Goal: Task Accomplishment & Management: Complete application form

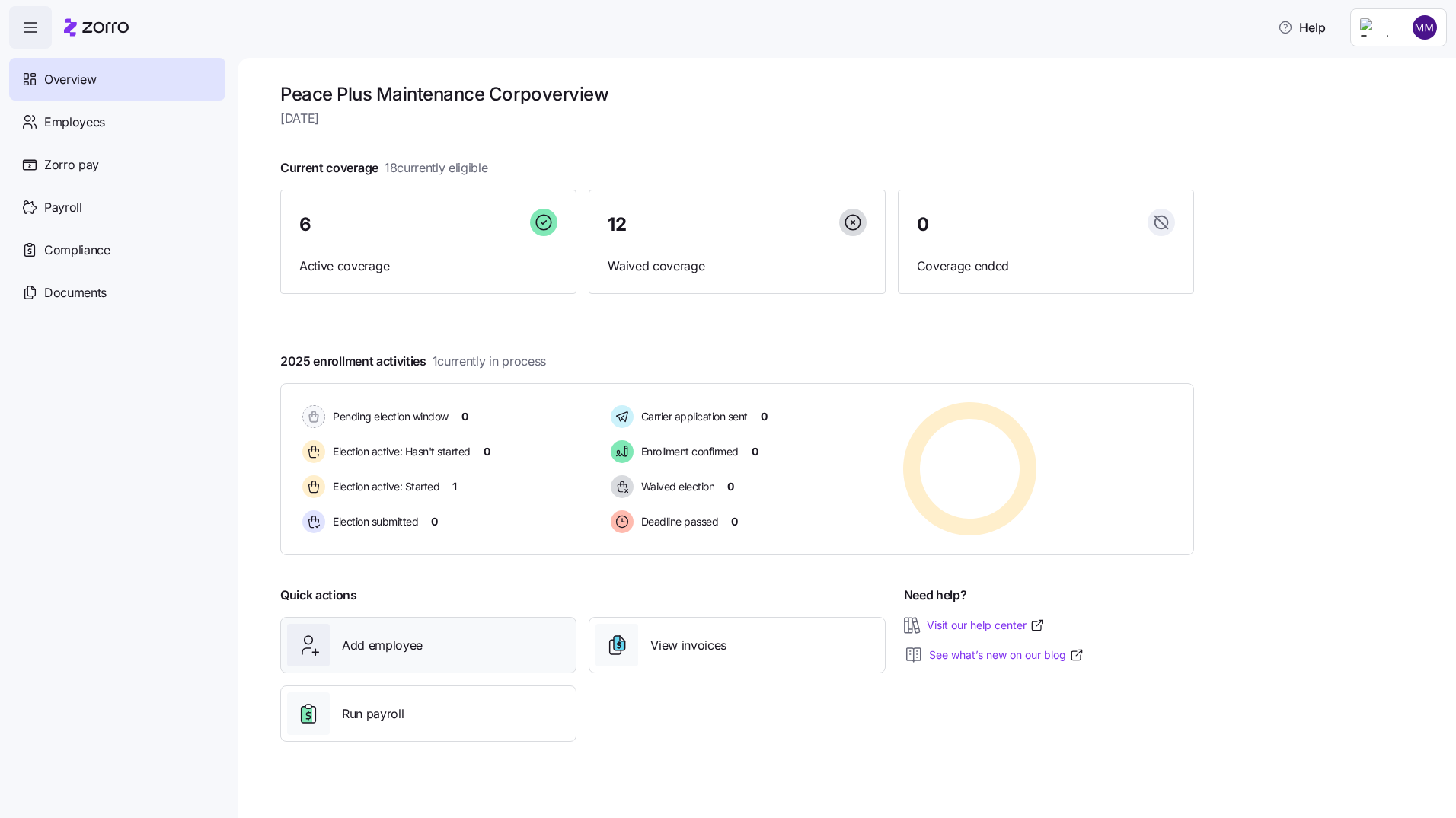
click at [403, 644] on span "Add employee" at bounding box center [382, 645] width 80 height 19
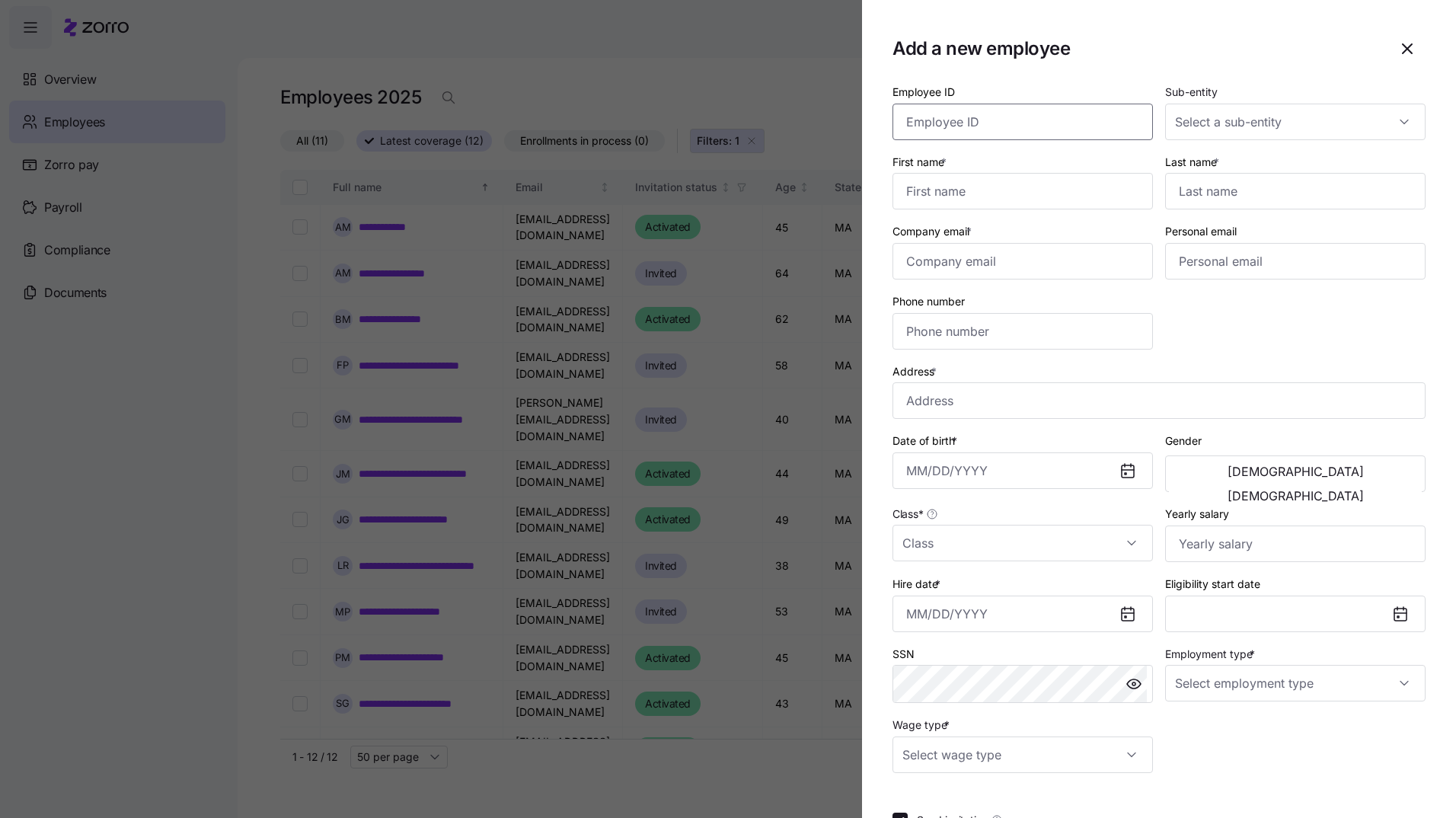
click at [1024, 127] on input "Employee ID" at bounding box center [1022, 122] width 260 height 37
click at [1394, 122] on div at bounding box center [1294, 122] width 260 height 37
click at [1077, 126] on input "Employee ID" at bounding box center [1022, 122] width 260 height 37
click at [1376, 153] on div "Last name *" at bounding box center [1294, 181] width 260 height 58
click at [1392, 119] on div at bounding box center [1294, 122] width 260 height 37
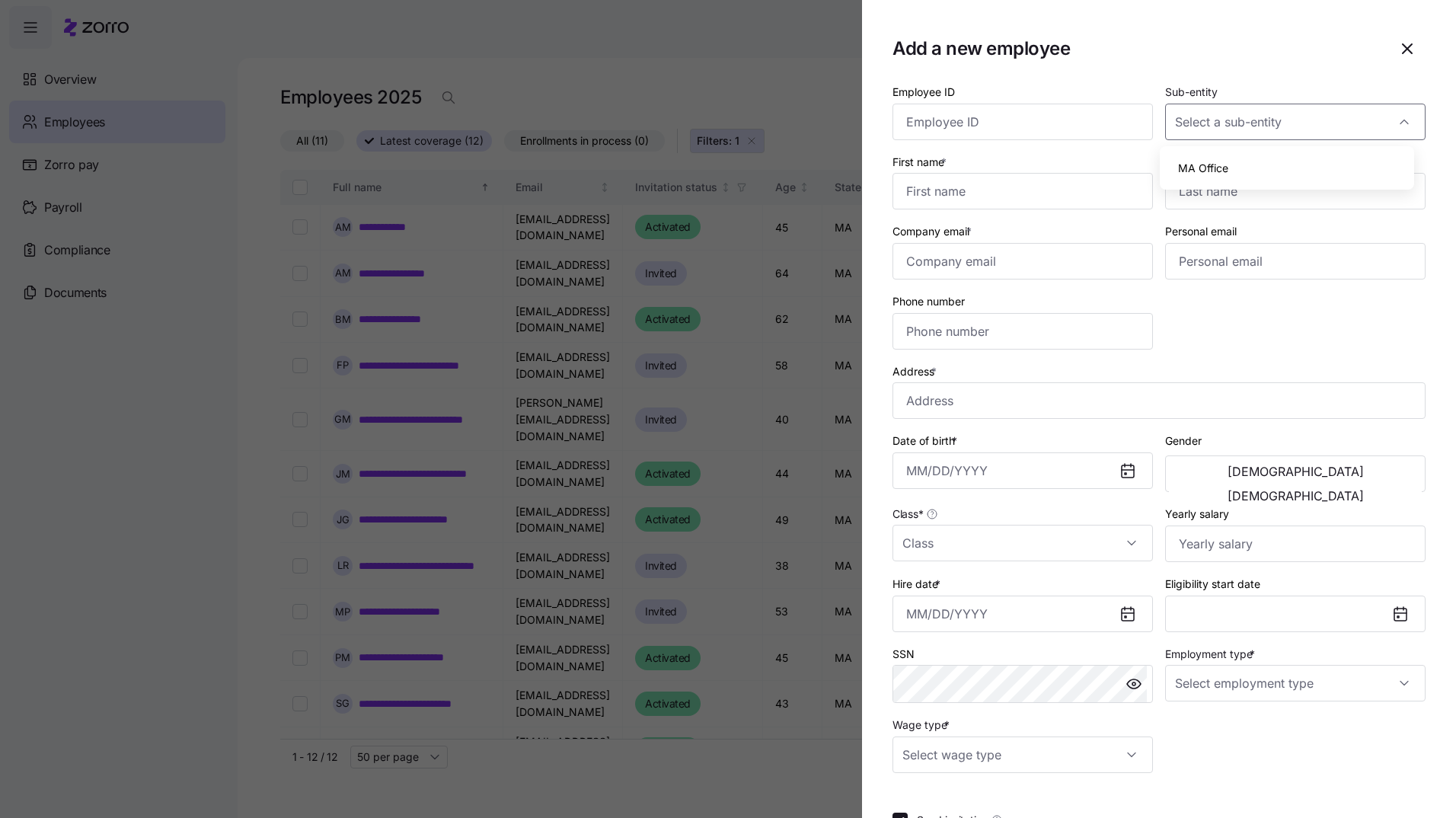
click at [1197, 169] on span "MA Office" at bounding box center [1203, 168] width 50 height 17
type input "MA Office"
click at [1009, 123] on input "Employee ID" at bounding box center [1022, 122] width 260 height 37
click at [1067, 190] on input "First name *" at bounding box center [1022, 191] width 260 height 37
click at [946, 191] on input "First name *" at bounding box center [1022, 191] width 260 height 37
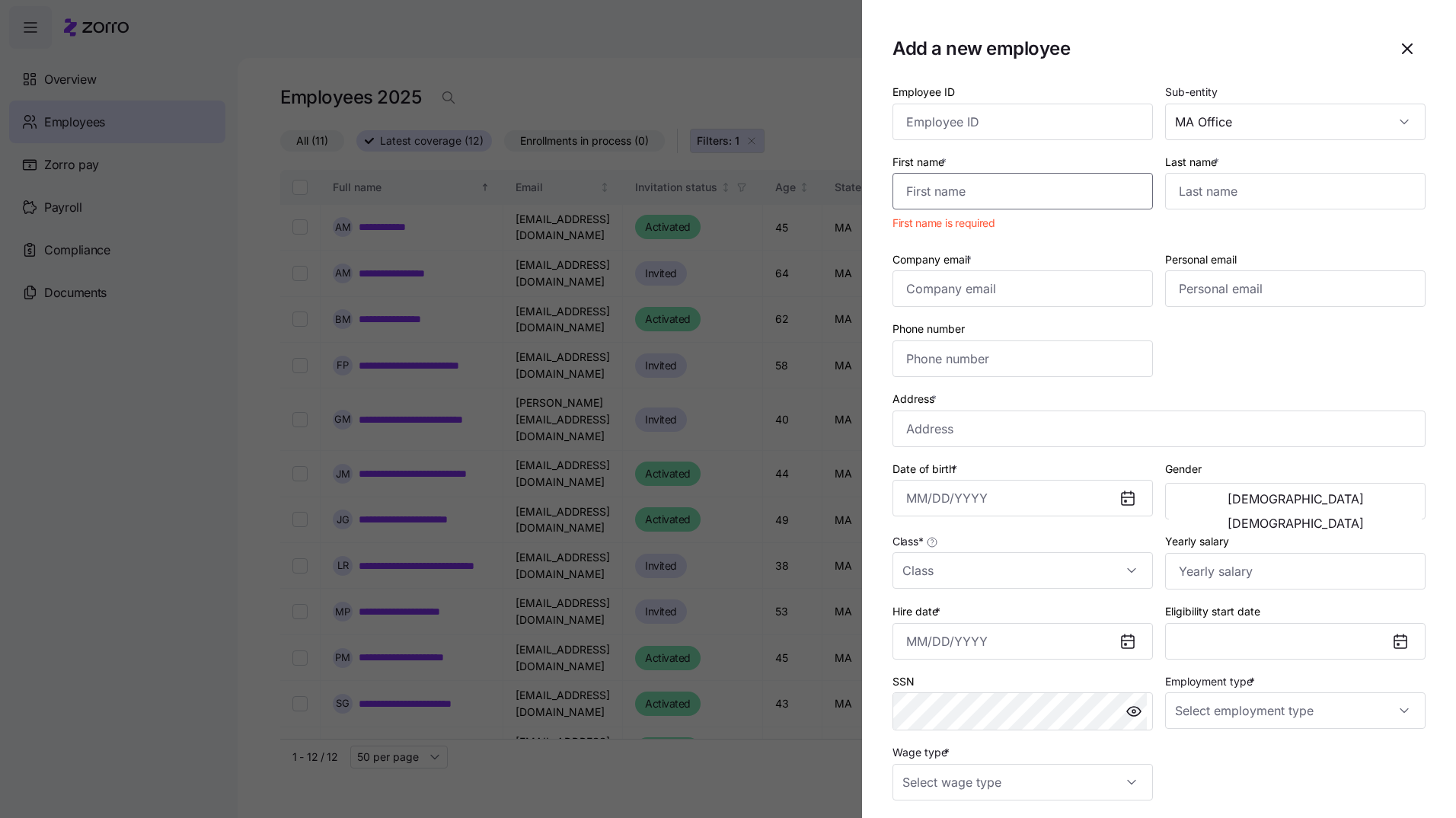
click at [973, 198] on input "First name *" at bounding box center [1022, 191] width 260 height 37
type input "T"
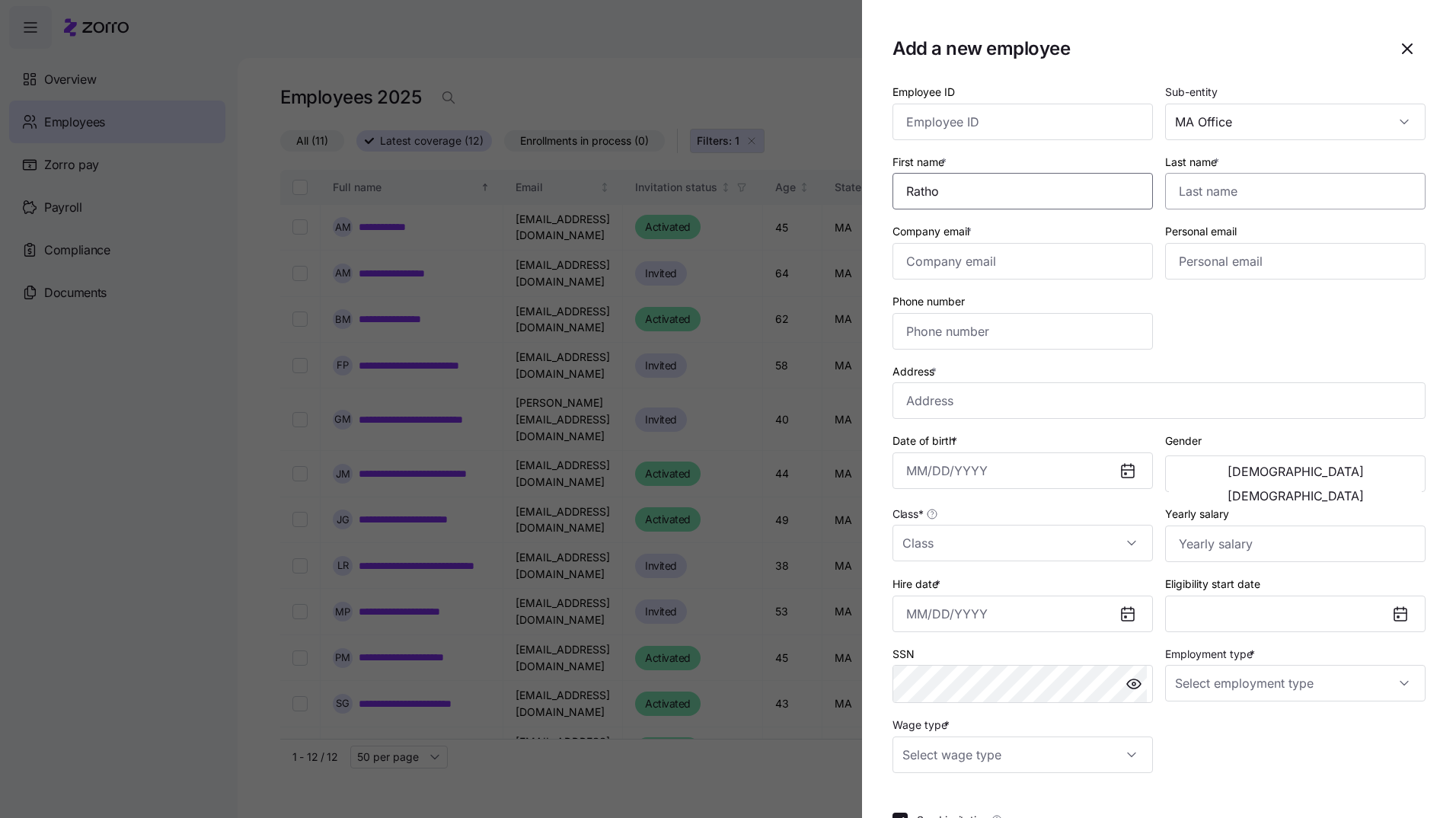
type input "Ratho"
click at [1217, 186] on input "Last name *" at bounding box center [1294, 191] width 260 height 37
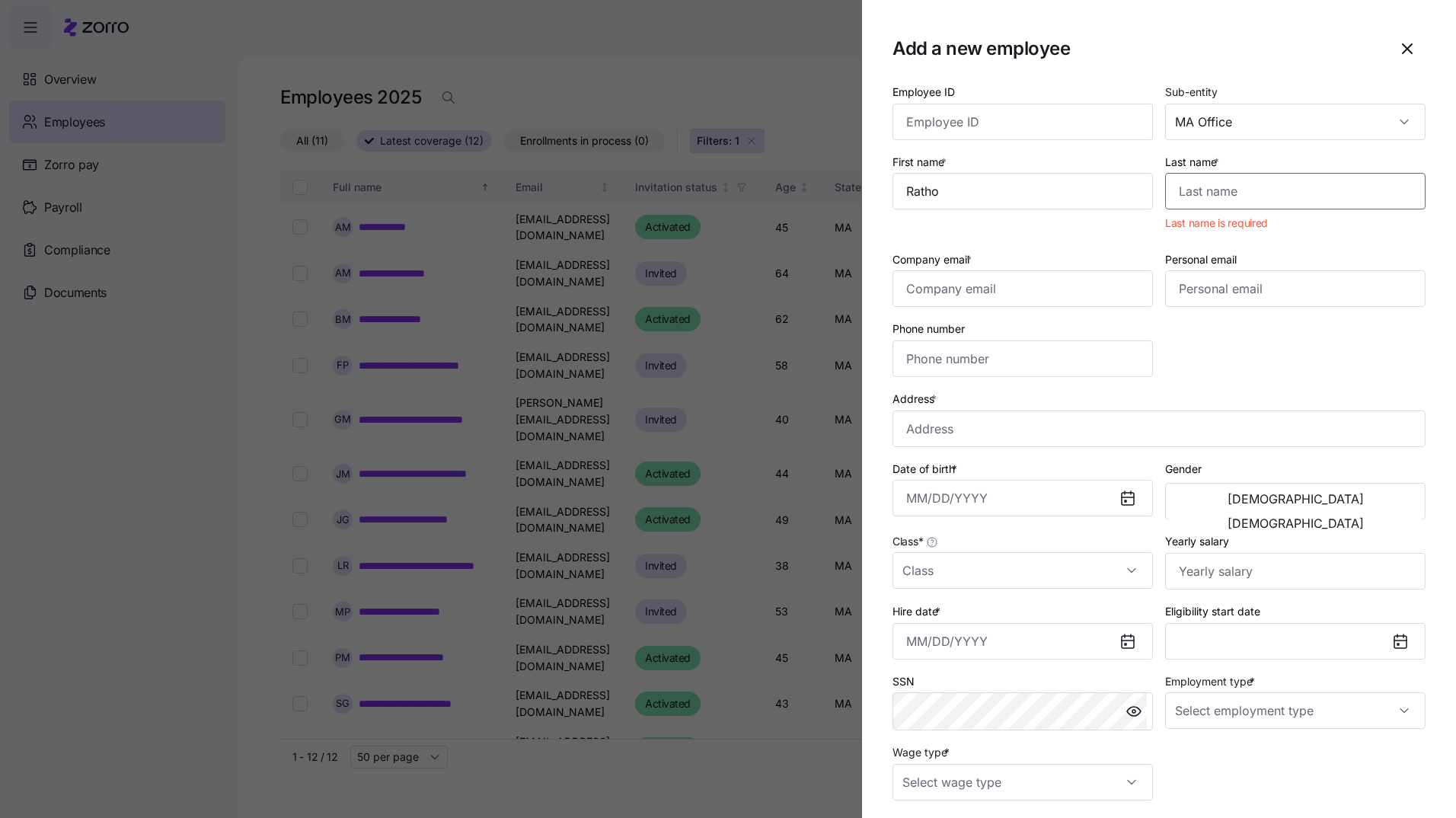
click at [1208, 185] on input "Last name *" at bounding box center [1294, 191] width 260 height 37
type input "R"
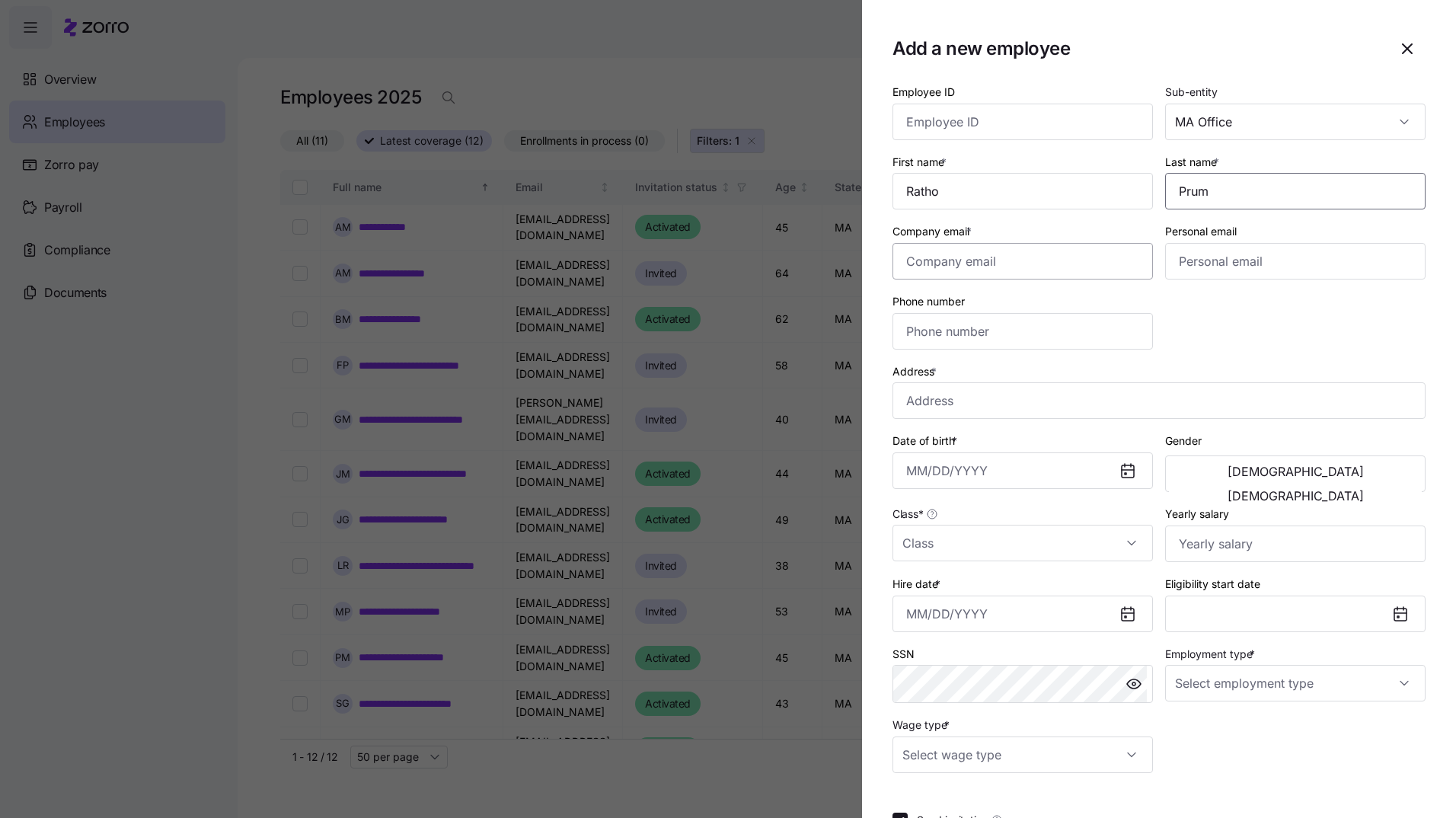
type input "Prum"
click at [928, 267] on input "Company email *" at bounding box center [1022, 261] width 260 height 37
type input "rprum@peace-plus.com"
click at [961, 330] on input "Phone number" at bounding box center [1022, 331] width 260 height 37
click at [938, 328] on input "Phone number" at bounding box center [1022, 331] width 260 height 37
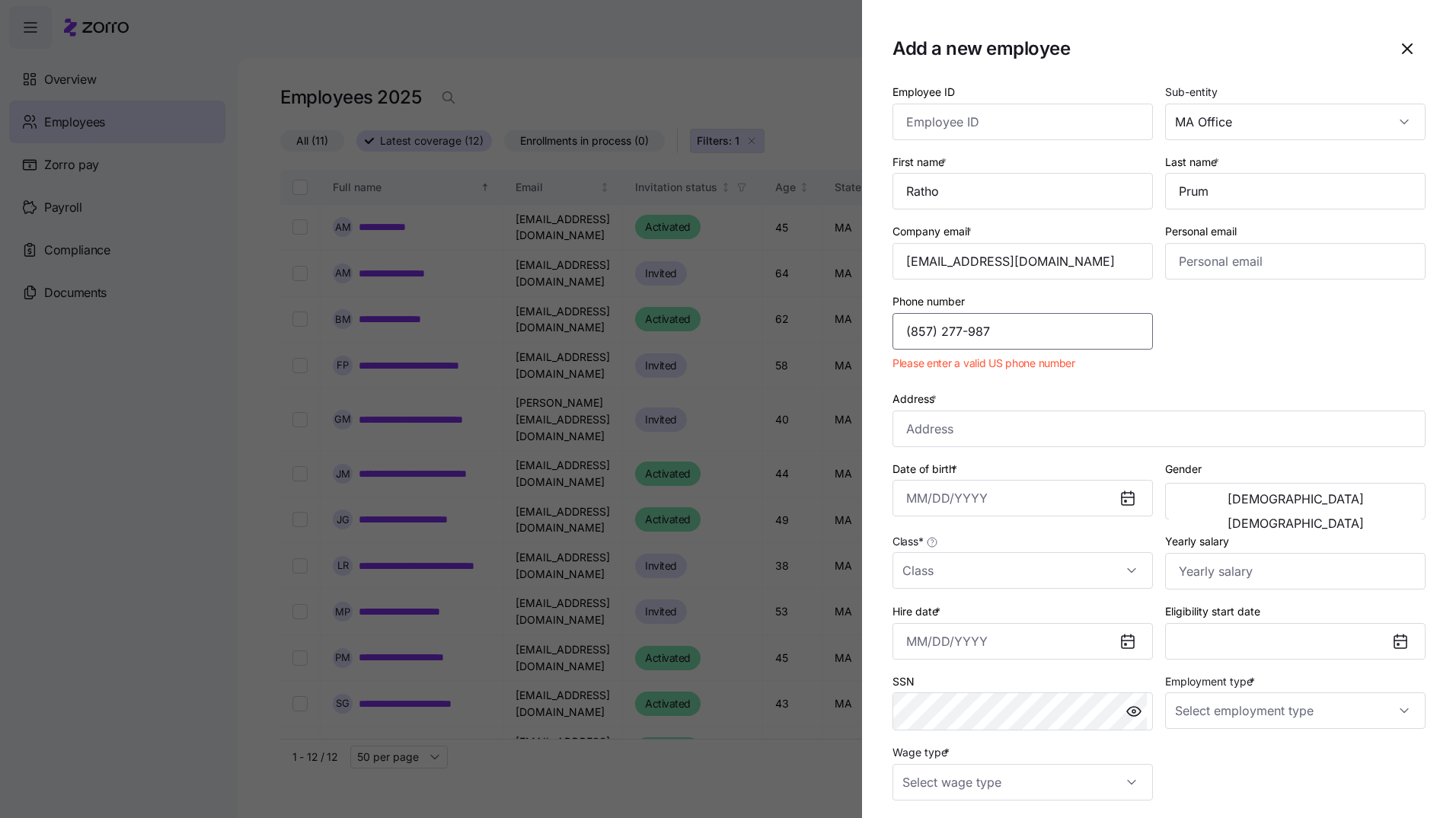
type input "(857) 277-9873"
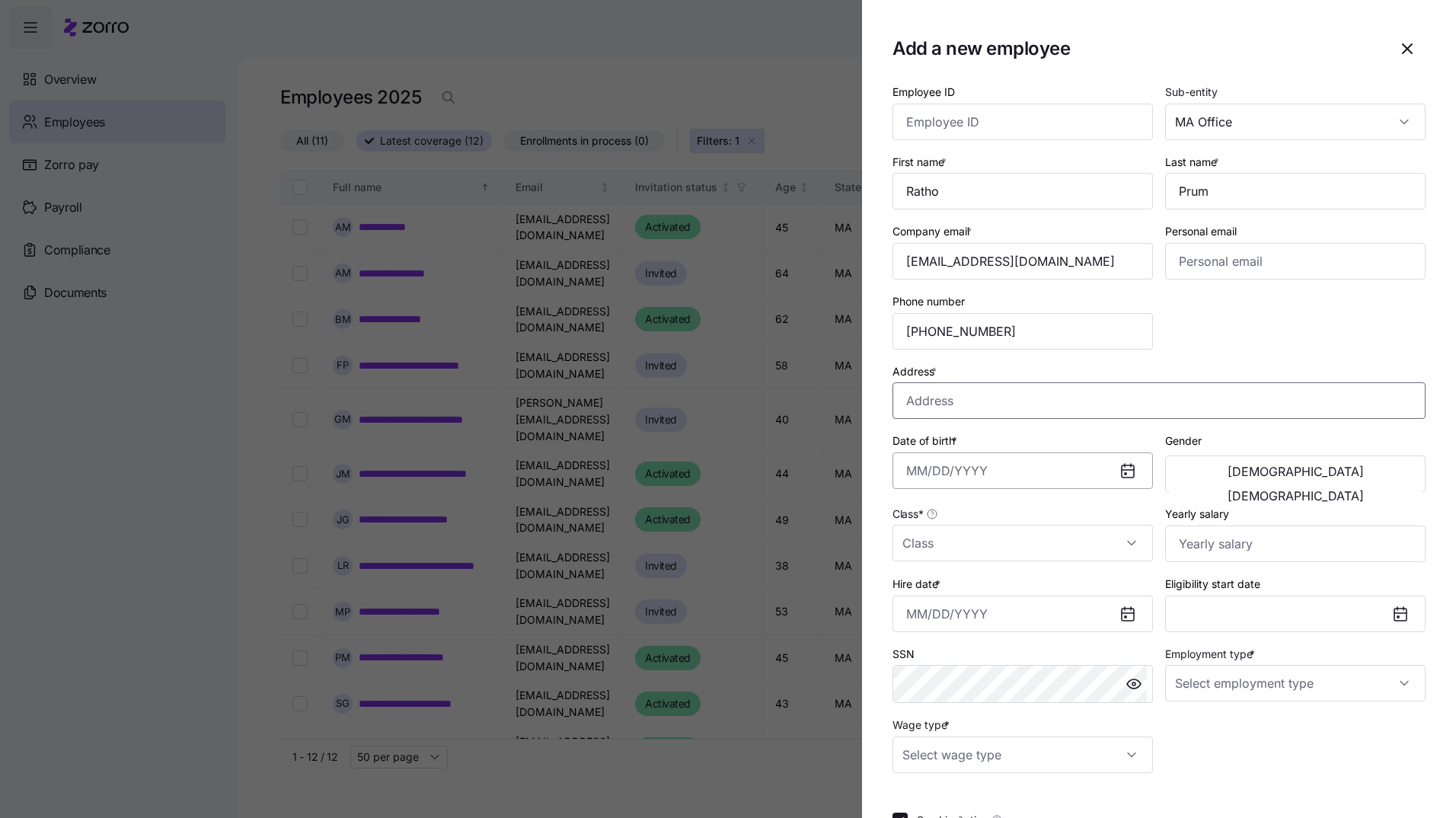
type input "64 Sarah J Circle"
type input "(857) 277-9873"
click at [1021, 406] on input "64 Sarah J Circle" at bounding box center [1158, 401] width 533 height 37
type input "64 Sarah J Cir, Haverhill, MA 01832, USA"
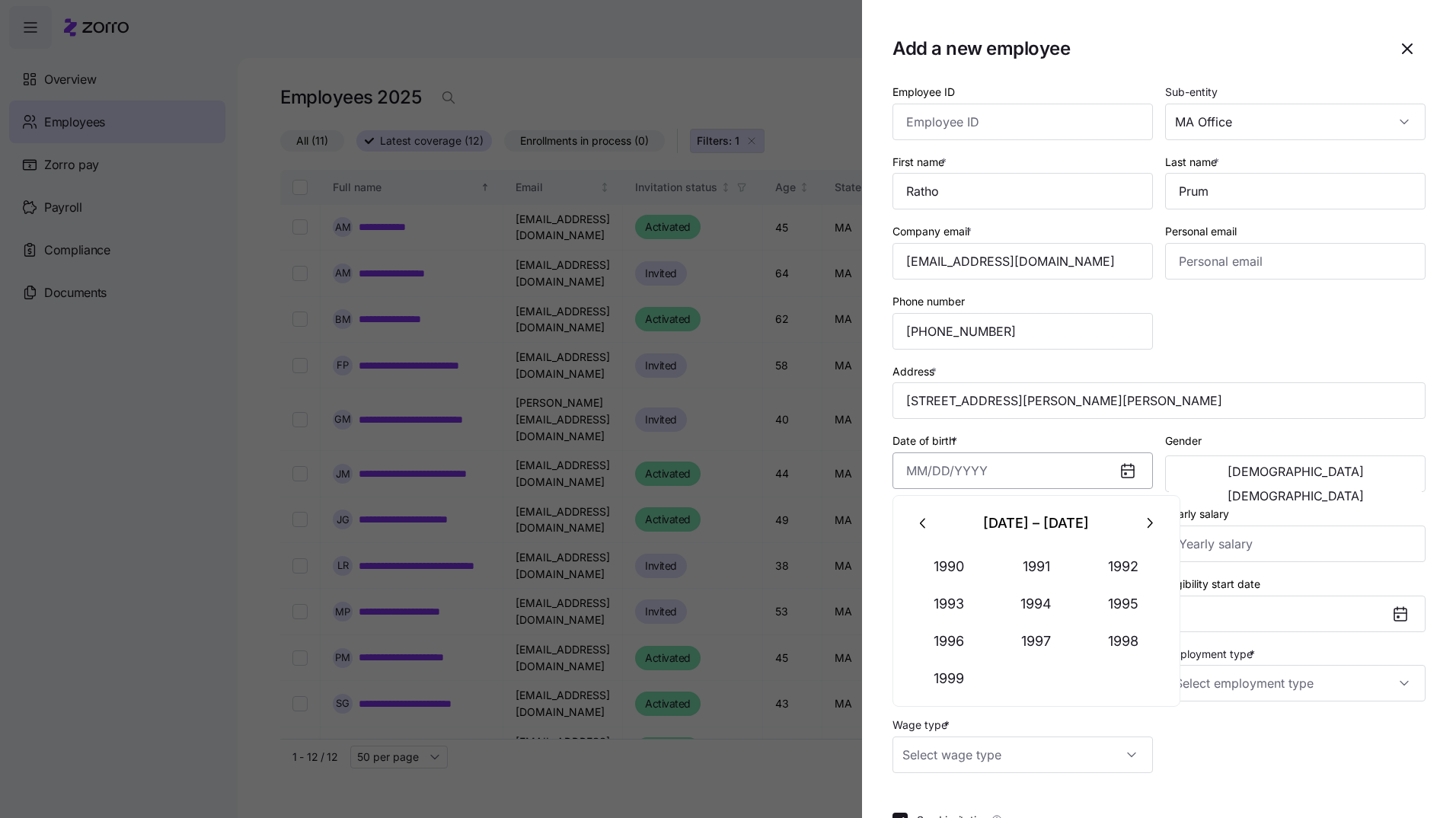
click at [914, 472] on input "Date of birth *" at bounding box center [1022, 471] width 260 height 37
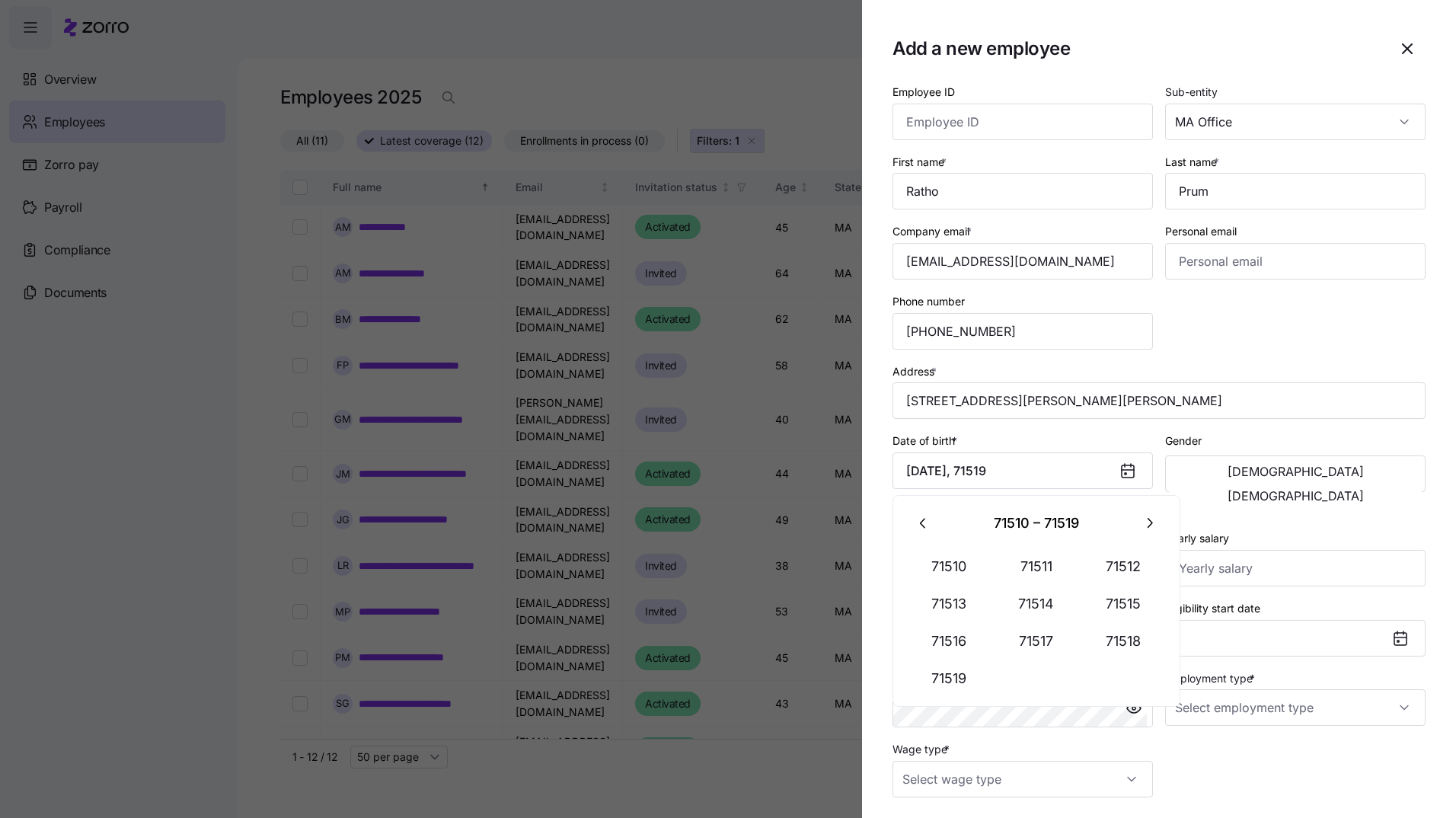
click at [1125, 473] on icon at bounding box center [1127, 471] width 12 height 12
drag, startPoint x: 991, startPoint y: 470, endPoint x: 897, endPoint y: 470, distance: 94.0
click at [897, 470] on input "January 1, 71519" at bounding box center [1022, 471] width 260 height 37
click at [1146, 523] on icon "button" at bounding box center [1149, 523] width 17 height 17
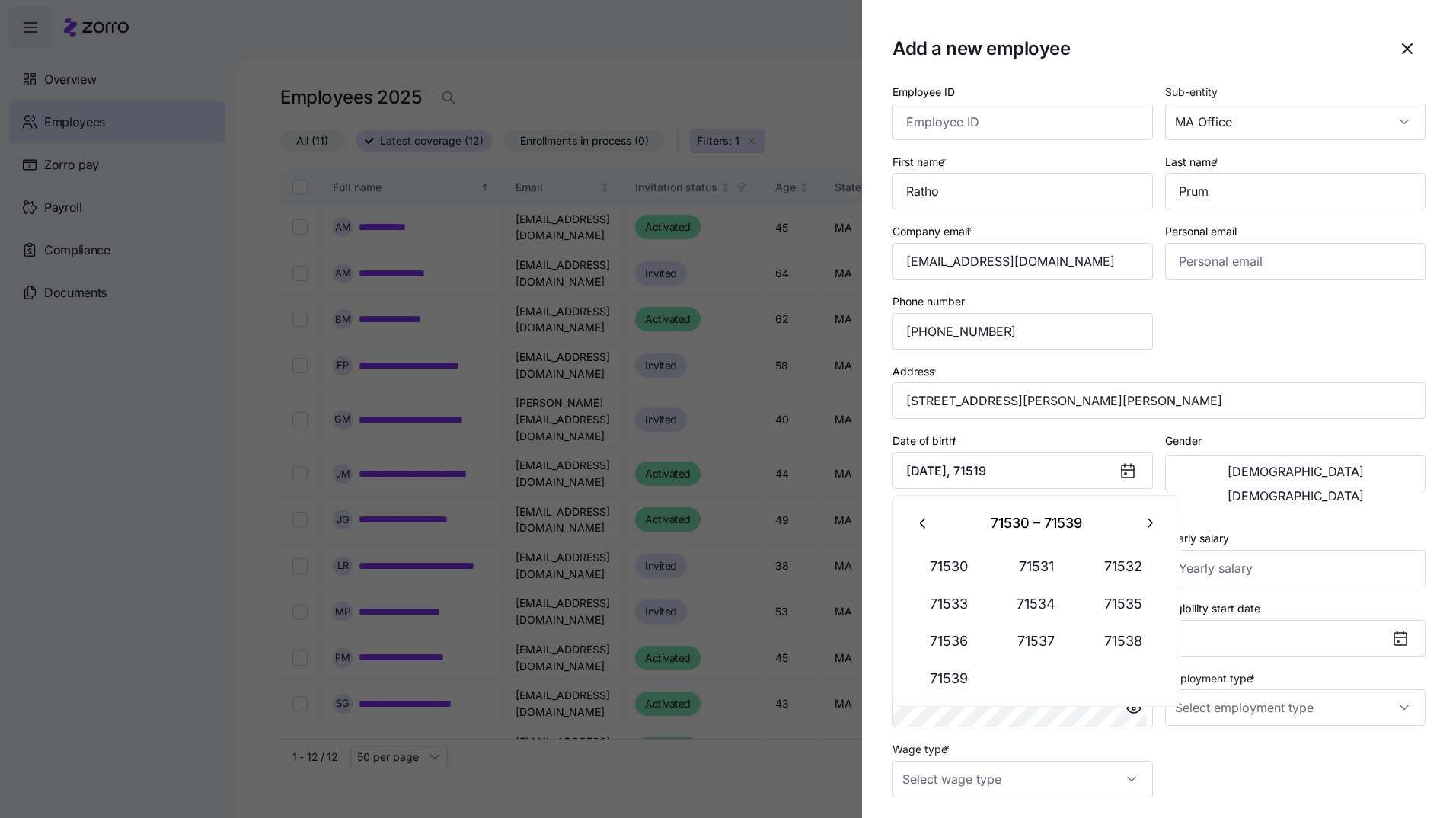
click at [1146, 523] on icon "button" at bounding box center [1149, 523] width 17 height 17
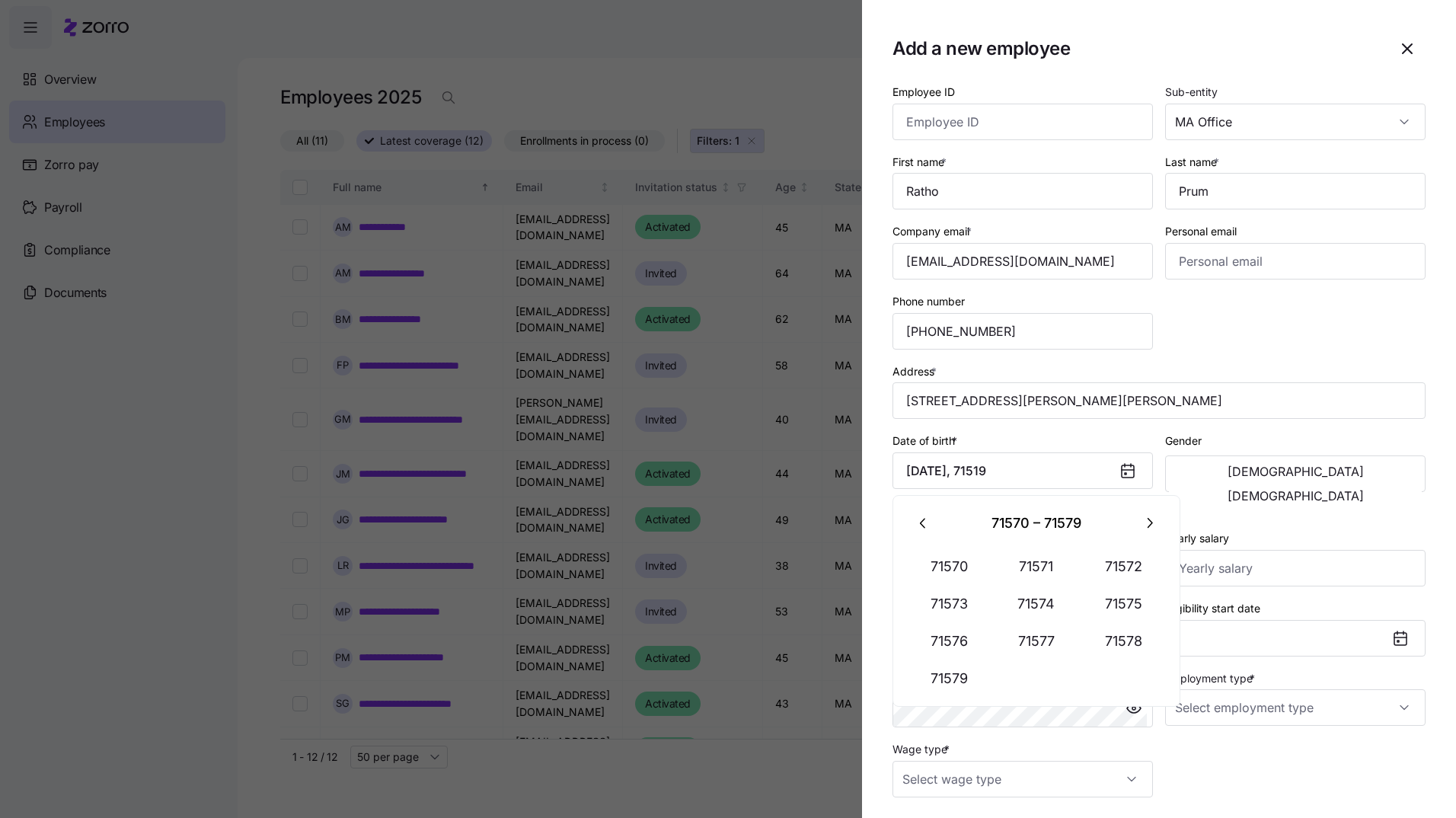
click at [1146, 523] on icon "button" at bounding box center [1149, 523] width 17 height 17
click at [1028, 479] on input "January 1, 71519" at bounding box center [1022, 471] width 260 height 37
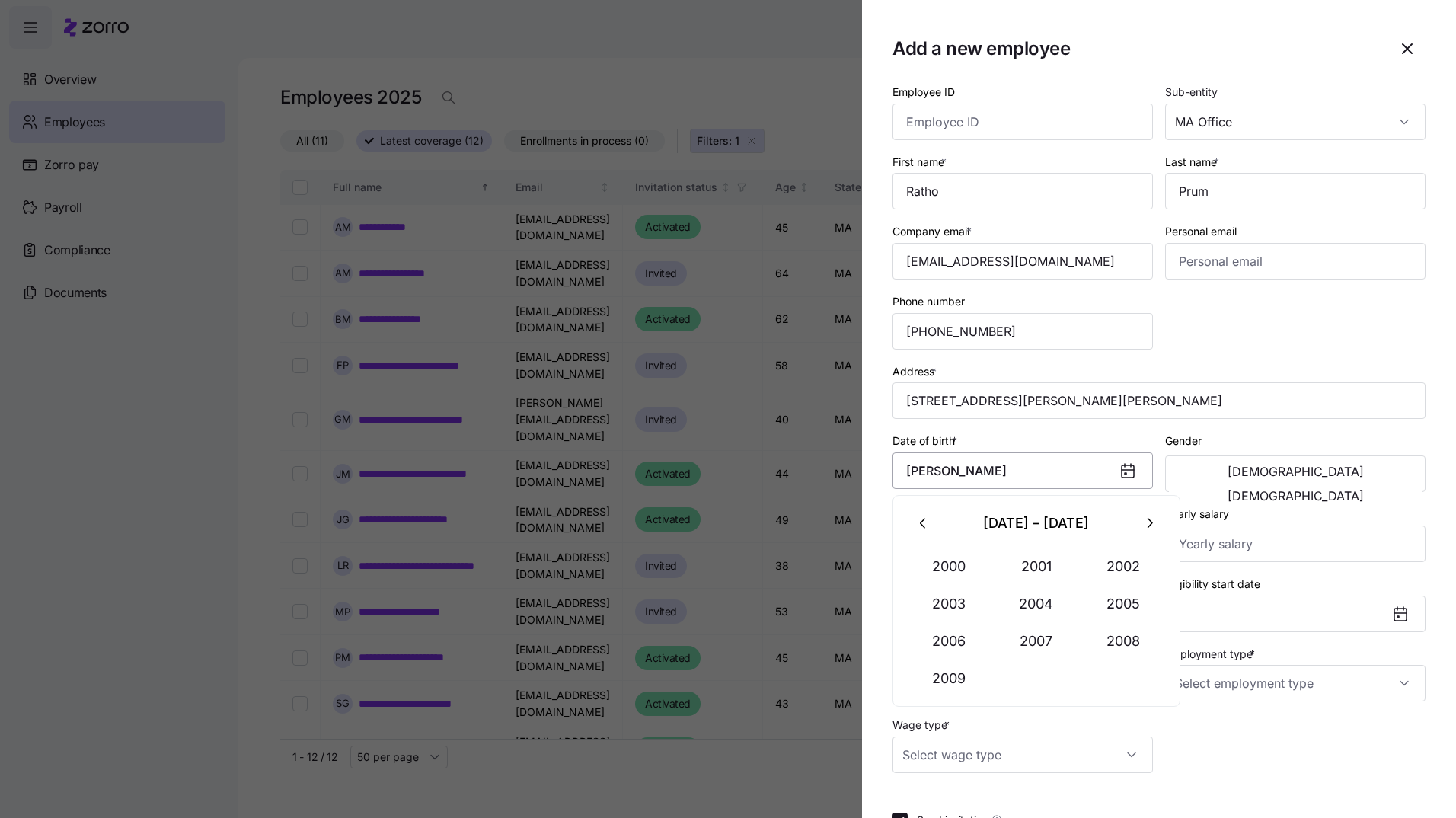
type input "J"
click at [920, 526] on icon "button" at bounding box center [923, 523] width 17 height 17
click at [1148, 526] on icon "button" at bounding box center [1149, 523] width 17 height 17
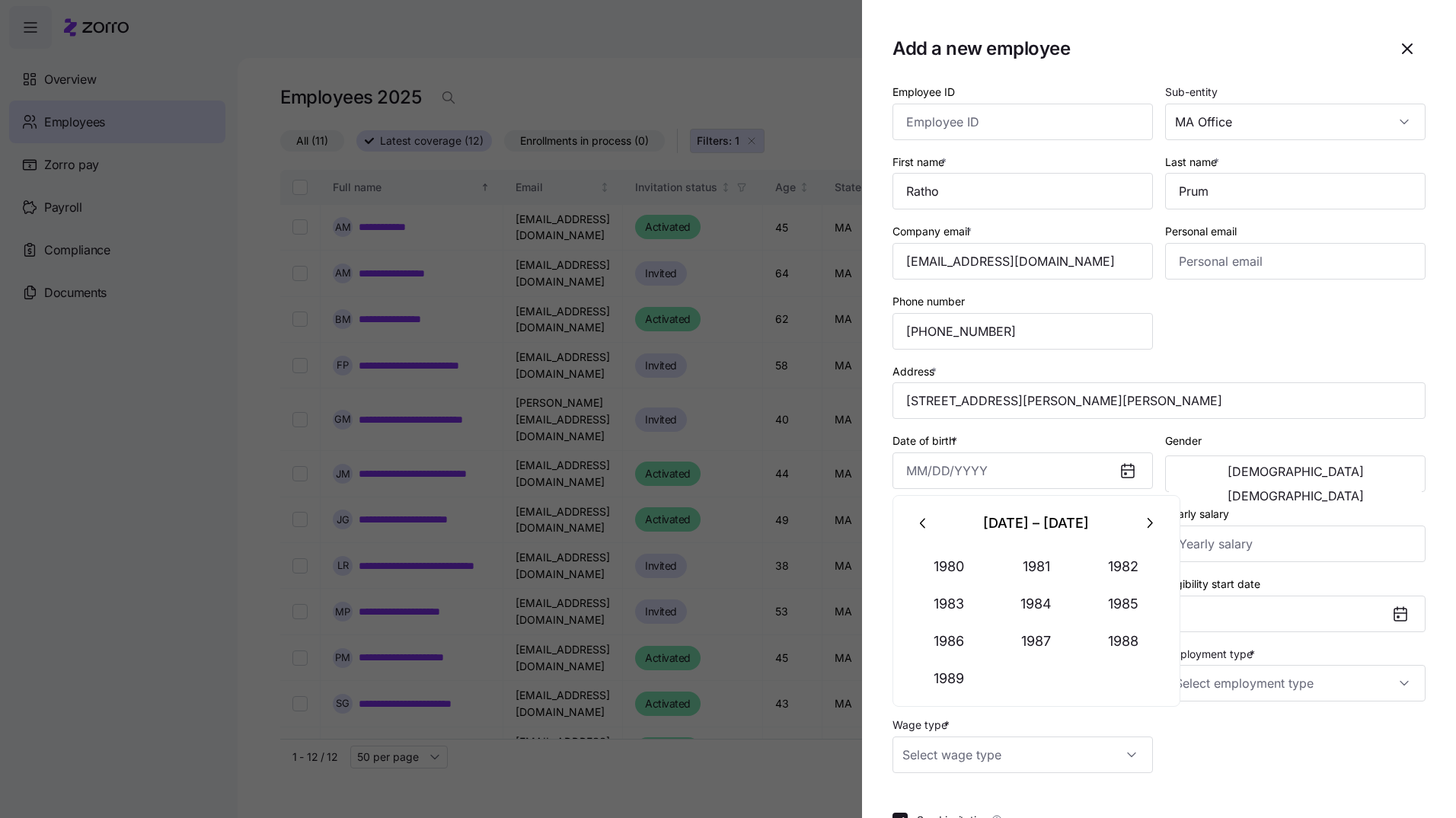
click at [1146, 521] on icon "button" at bounding box center [1149, 523] width 17 height 17
click at [1020, 526] on div "1990 – 1999" at bounding box center [1035, 523] width 189 height 37
click at [953, 566] on button "1990" at bounding box center [949, 566] width 87 height 37
click at [961, 644] on button "Jul" at bounding box center [949, 641] width 87 height 37
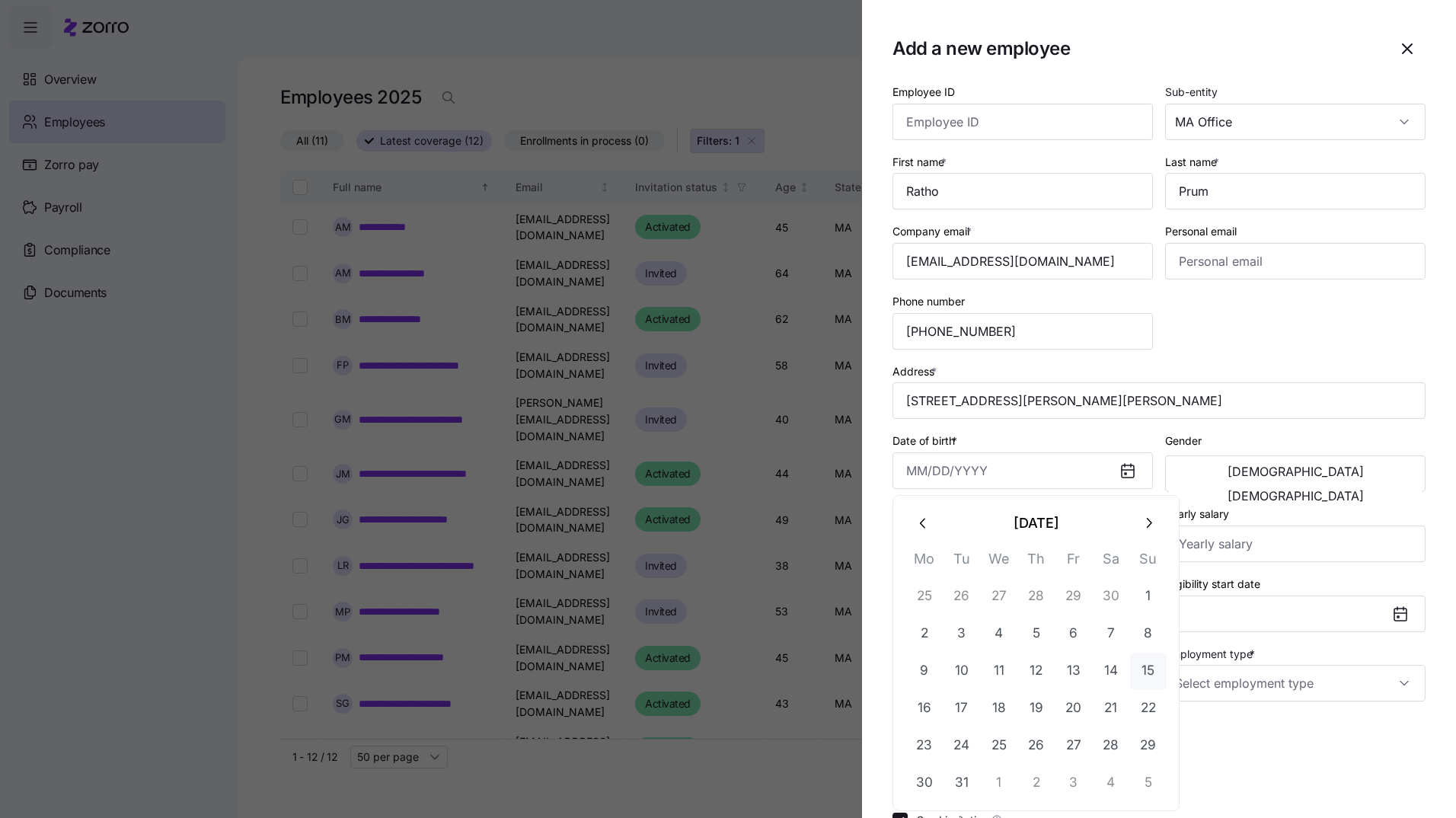
click at [1147, 668] on button "15" at bounding box center [1148, 671] width 37 height 37
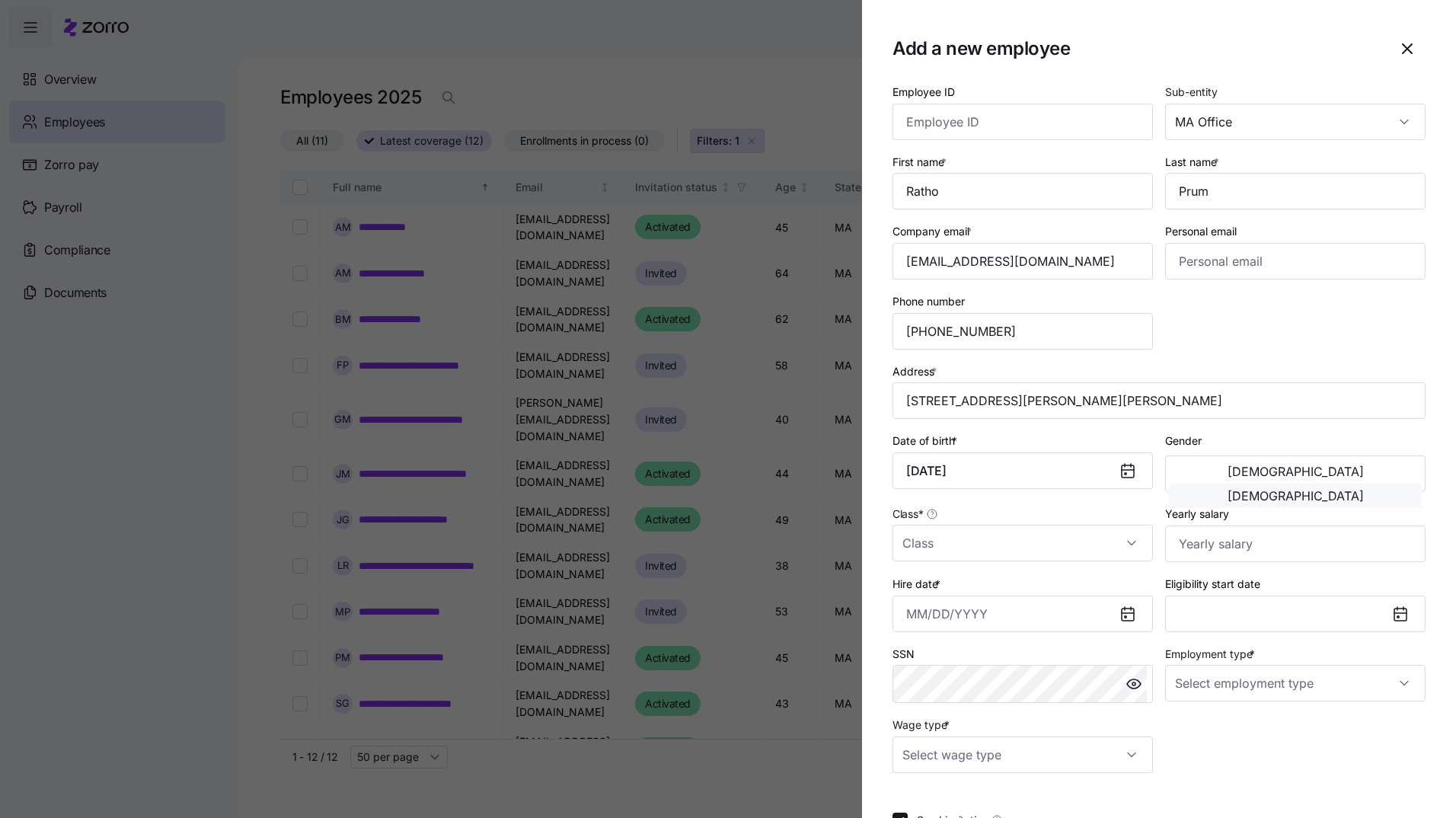
type input "July 15, 1990"
click at [1350, 490] on span "Female" at bounding box center [1295, 495] width 136 height 12
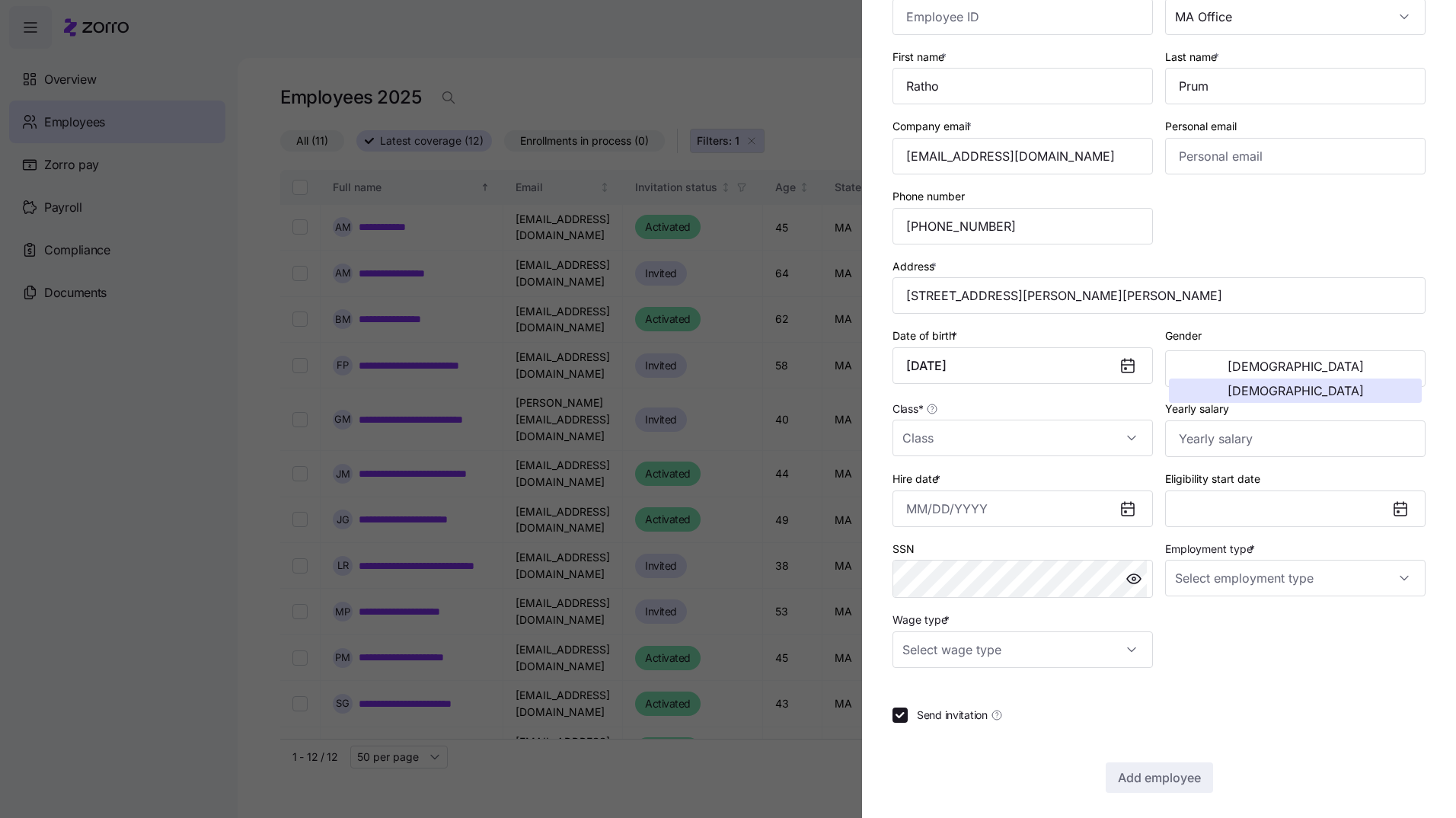
scroll to position [111, 0]
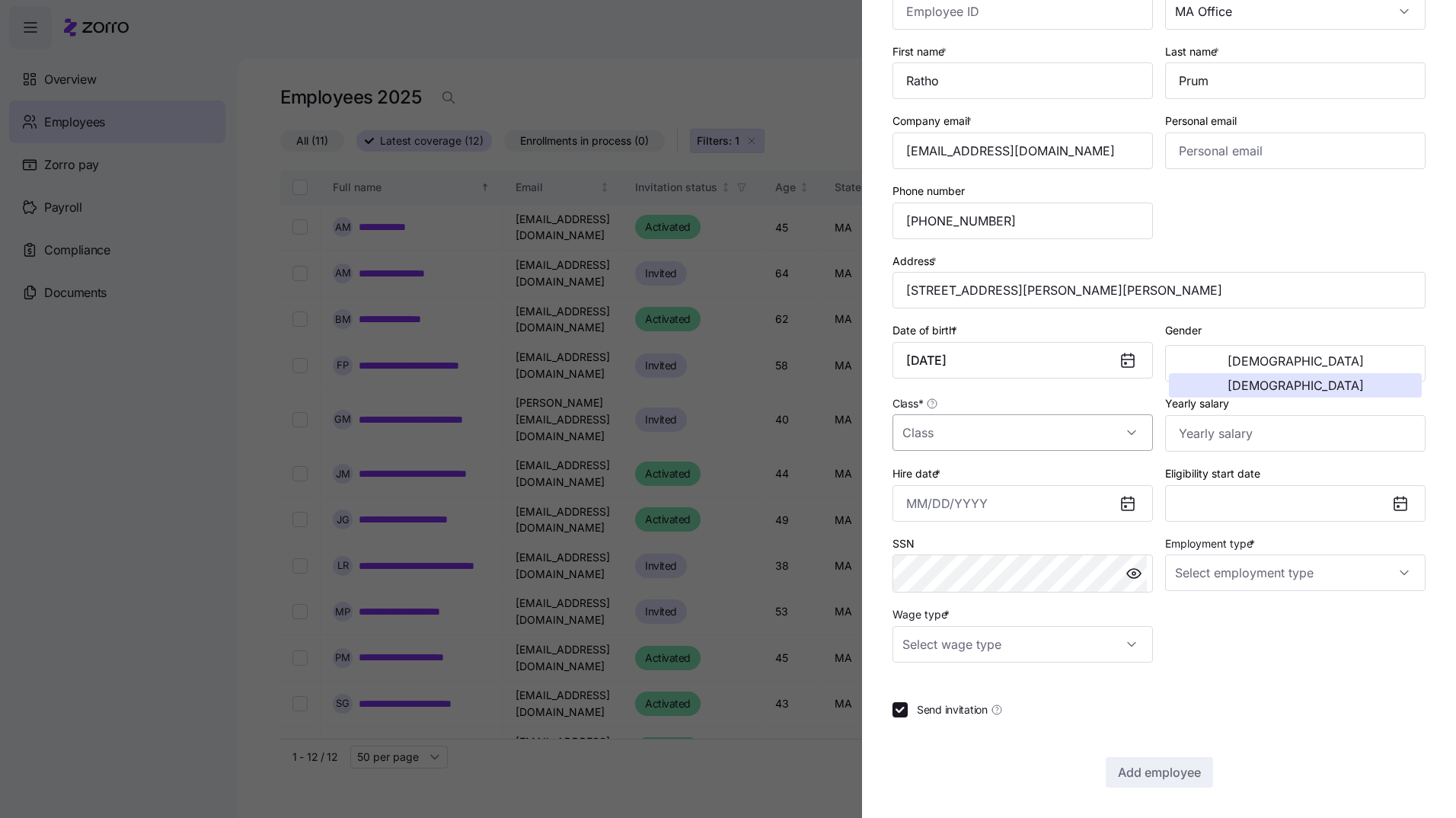
click at [1124, 432] on input "Class *" at bounding box center [1022, 432] width 260 height 37
click at [930, 474] on div "MA" at bounding box center [1020, 479] width 243 height 32
type input "MA"
click at [1344, 440] on input "Yearly salary" at bounding box center [1294, 433] width 260 height 37
click at [1215, 432] on input "Yearly salary" at bounding box center [1294, 433] width 260 height 37
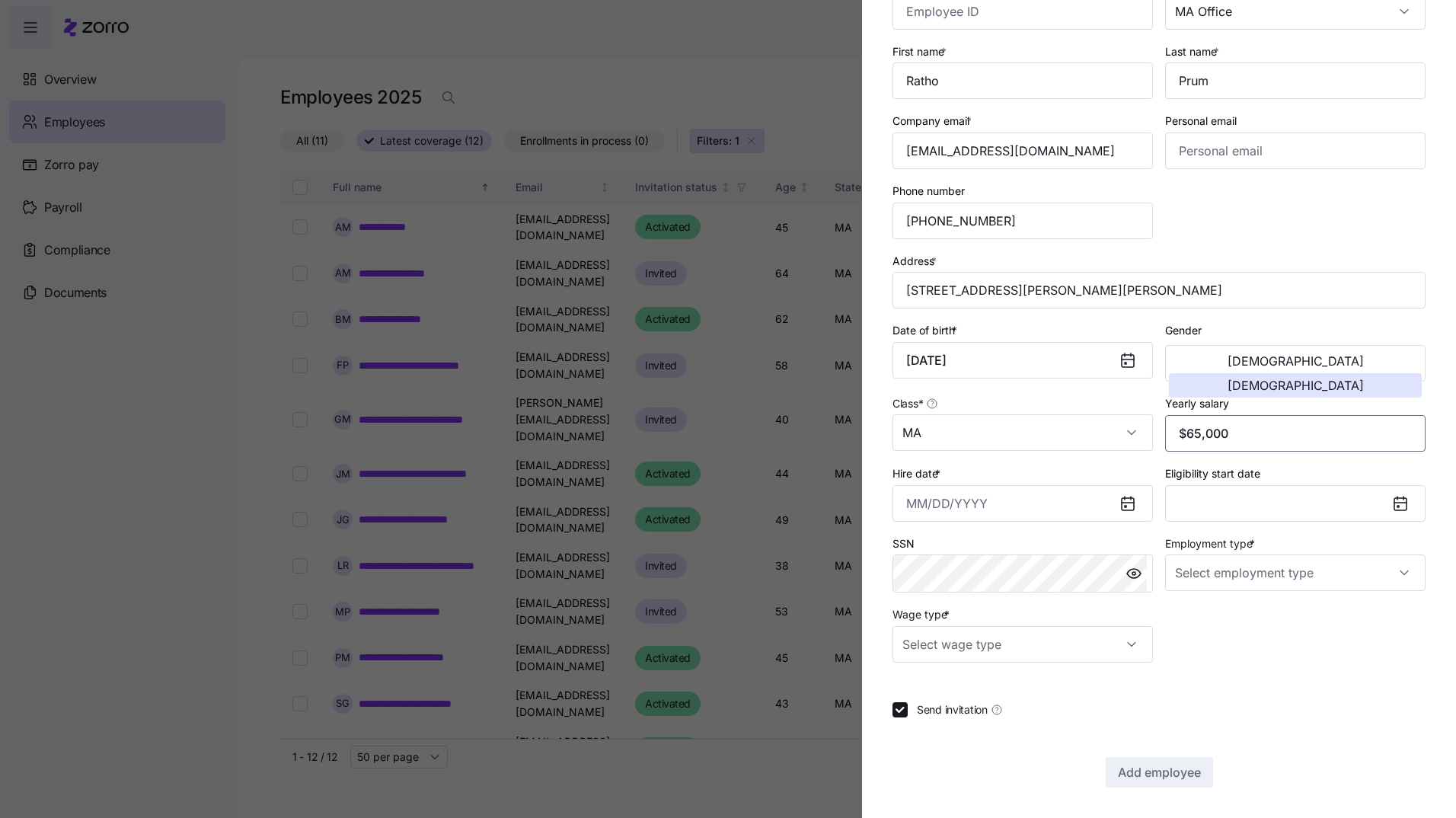
type input "$65,000"
click at [1121, 503] on icon at bounding box center [1127, 503] width 12 height 12
click at [1123, 503] on icon at bounding box center [1127, 503] width 12 height 12
click at [955, 505] on input "Hire date *" at bounding box center [1022, 503] width 260 height 37
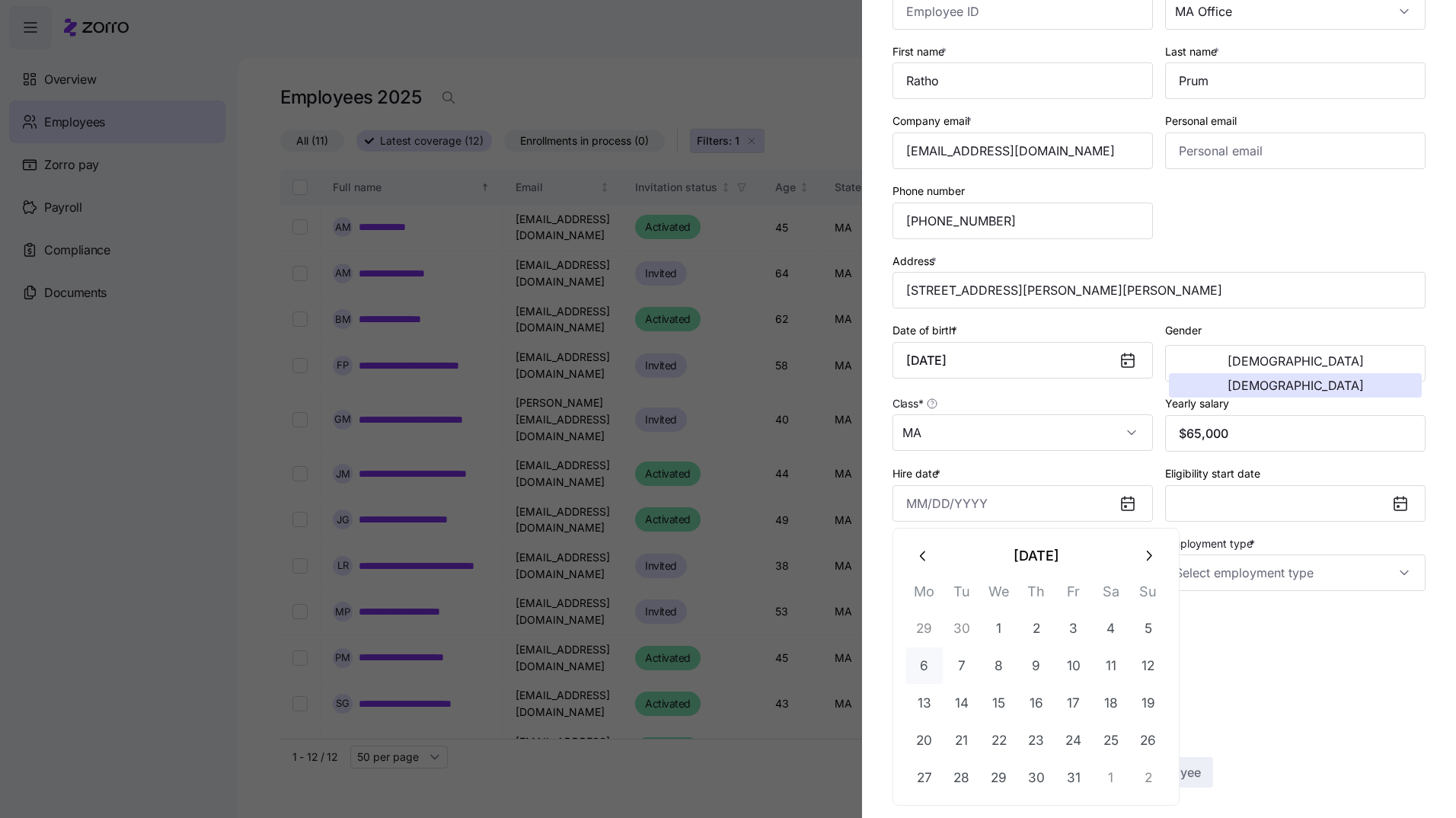
click at [927, 667] on button "6" at bounding box center [924, 665] width 37 height 37
type input "October 6, 2025"
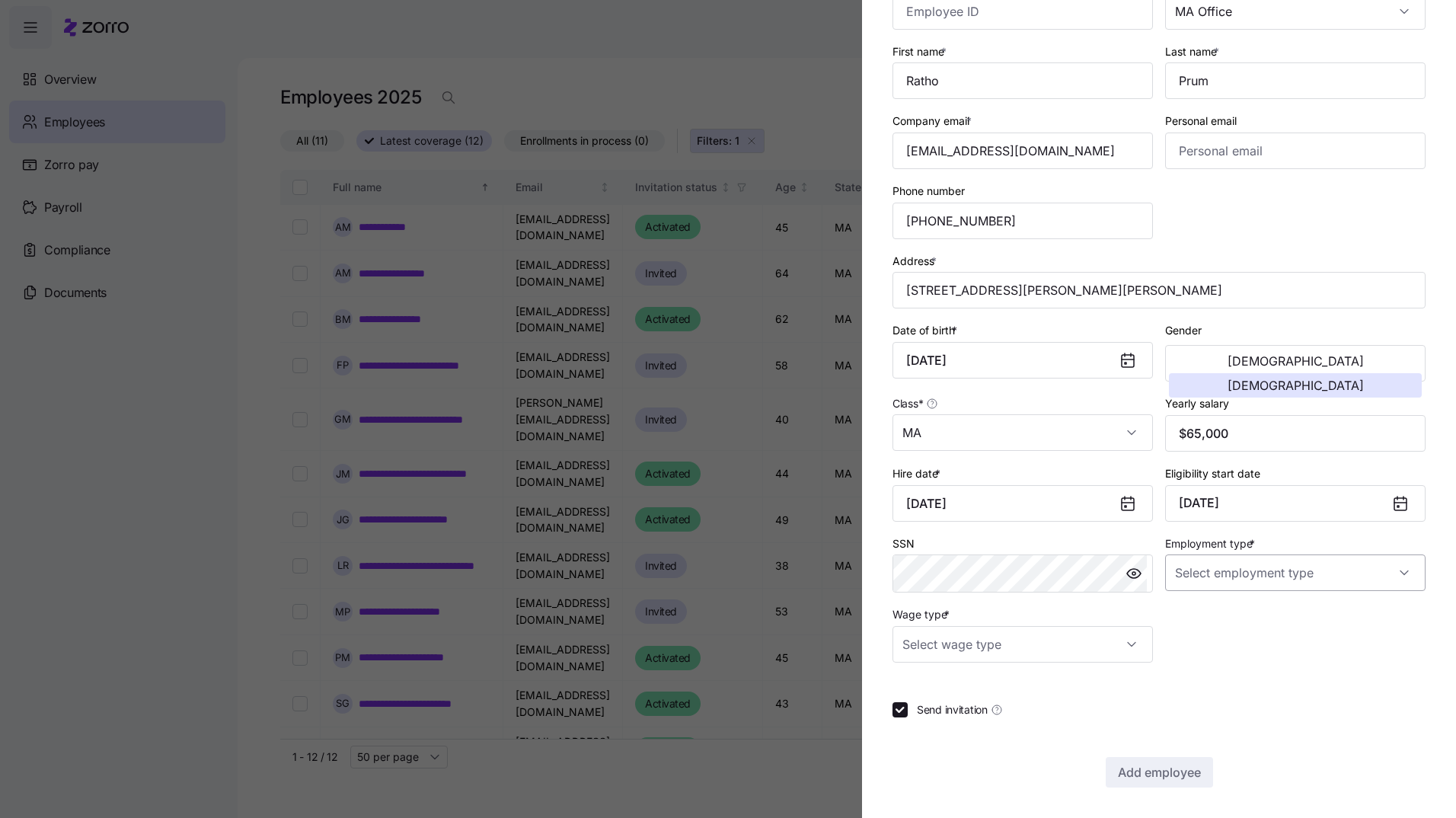
click at [1397, 573] on input "Employment type *" at bounding box center [1294, 573] width 260 height 37
click at [1199, 622] on span "Full Time" at bounding box center [1200, 619] width 44 height 17
type input "Full Time"
click at [1121, 644] on input "Wage type *" at bounding box center [1022, 644] width 260 height 37
click at [932, 692] on span "Salary" at bounding box center [926, 690] width 31 height 17
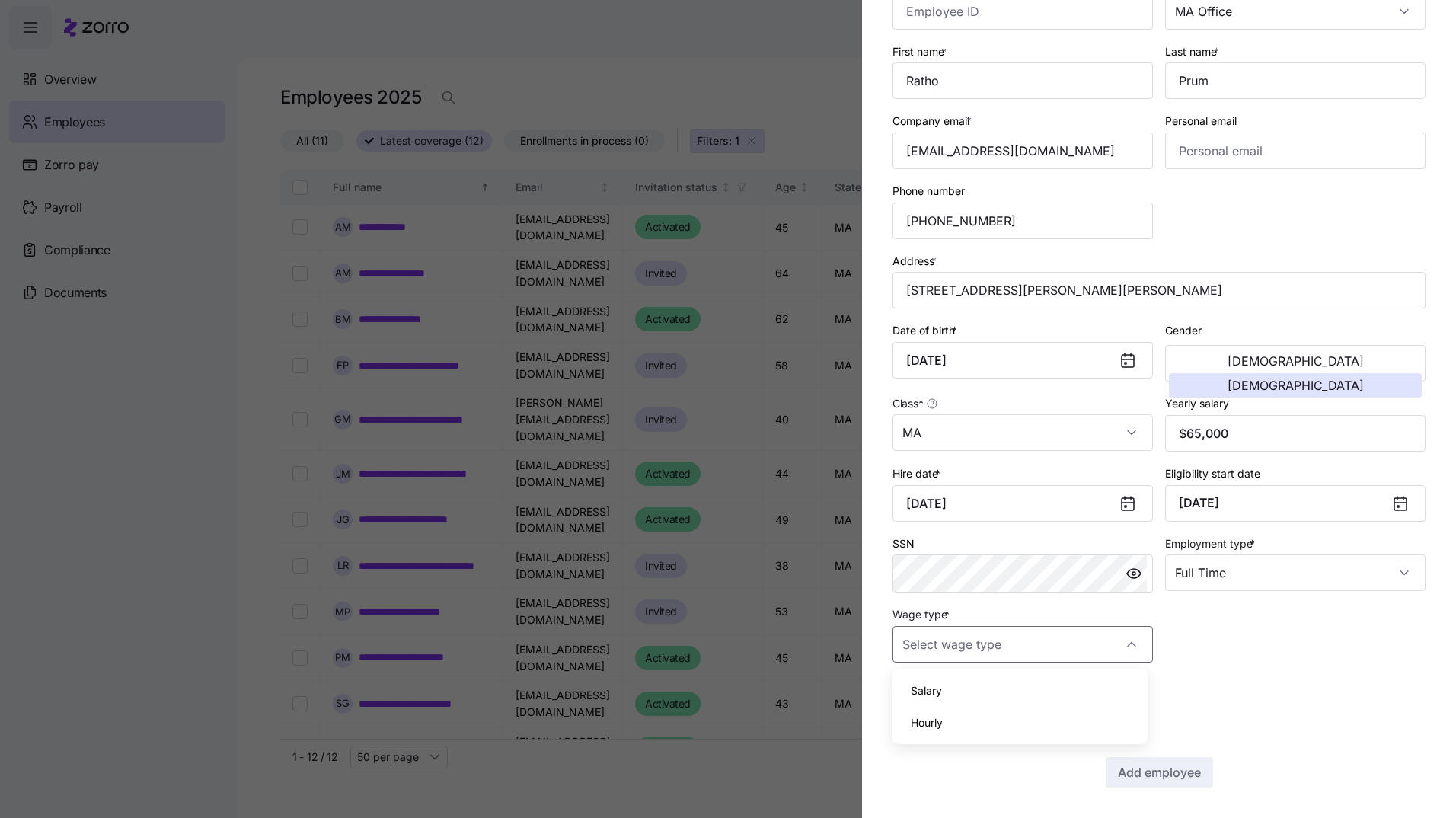
type input "Salary"
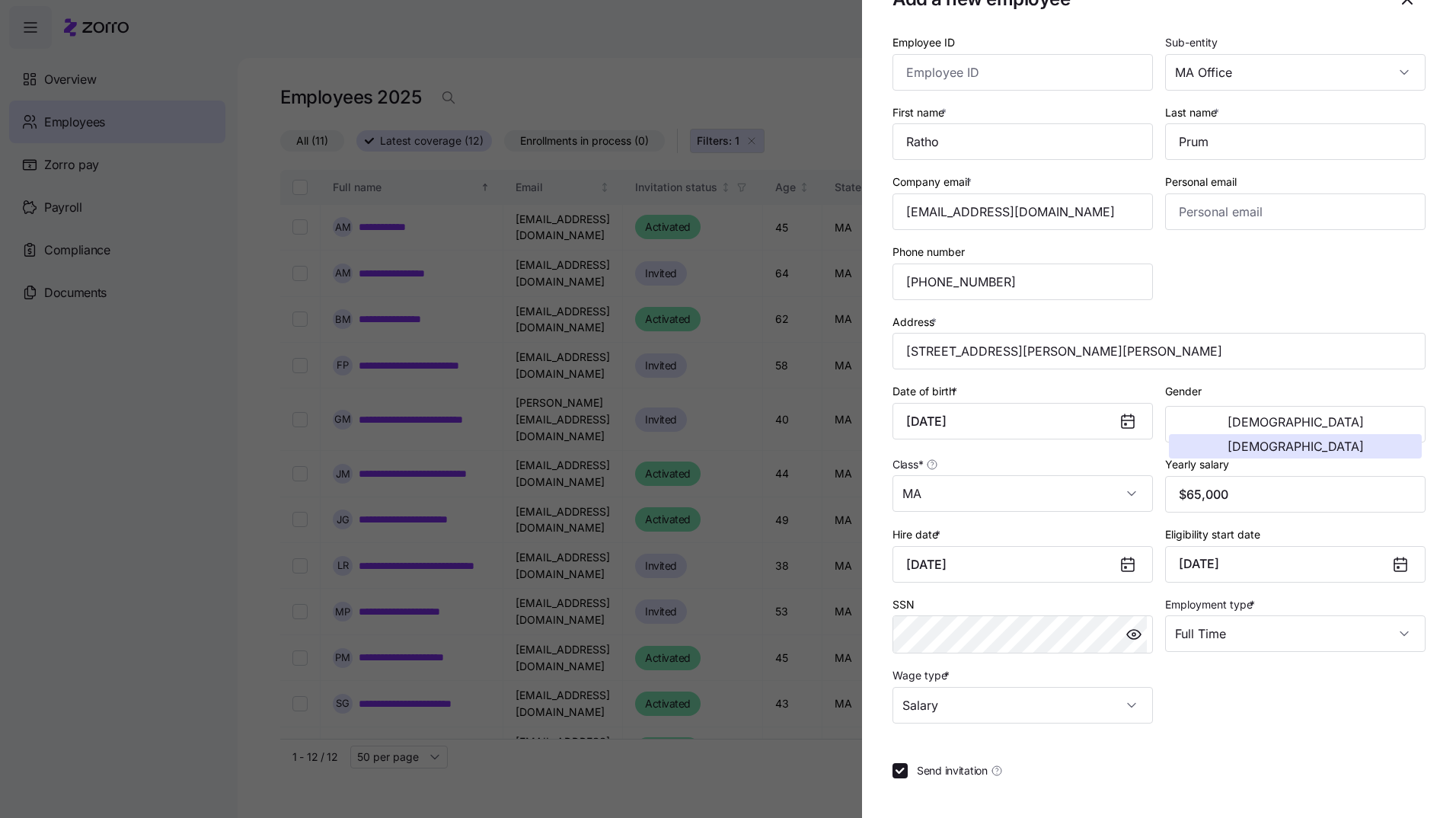
scroll to position [76, 0]
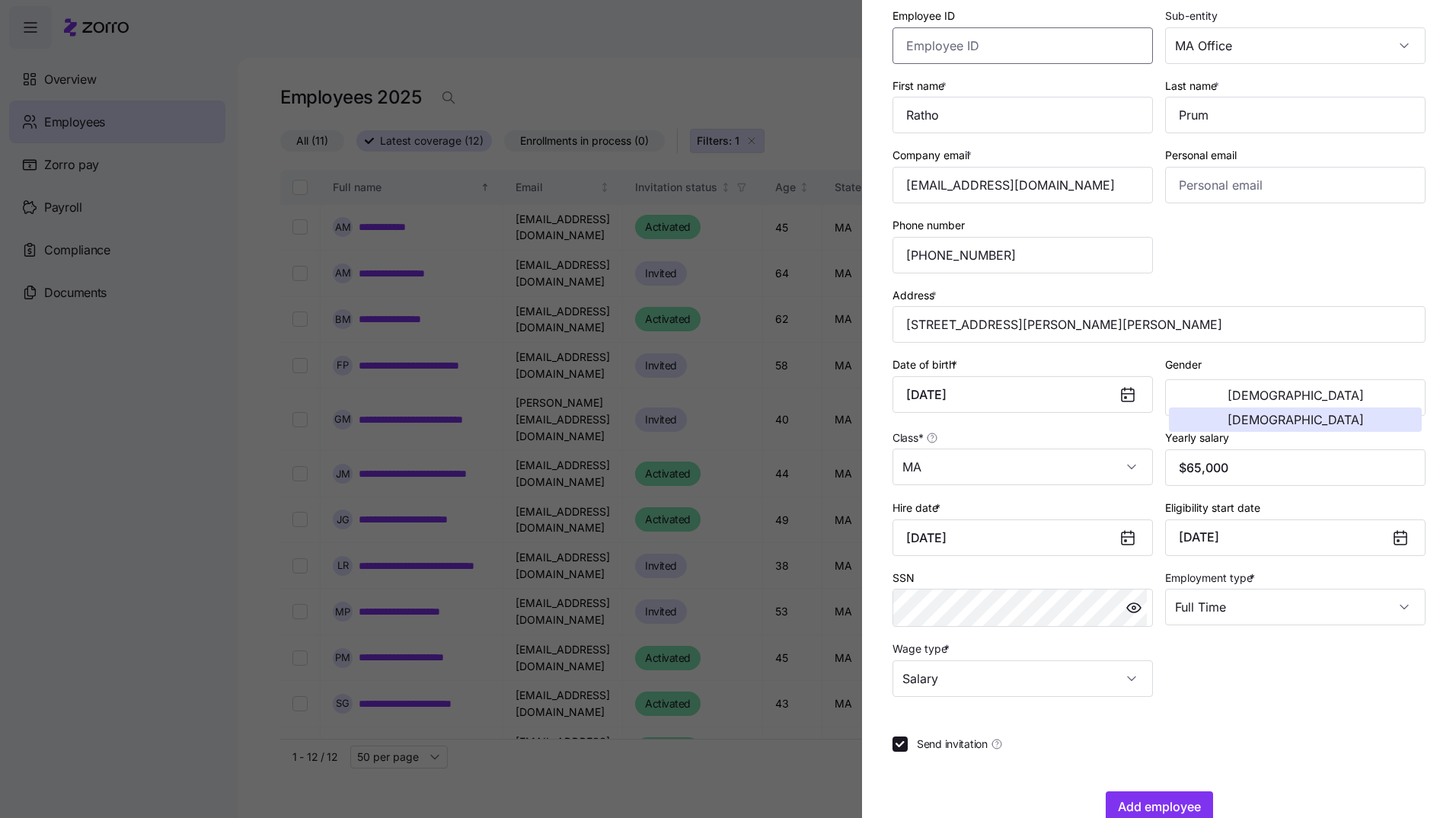
click at [962, 42] on input "Employee ID" at bounding box center [1022, 45] width 260 height 37
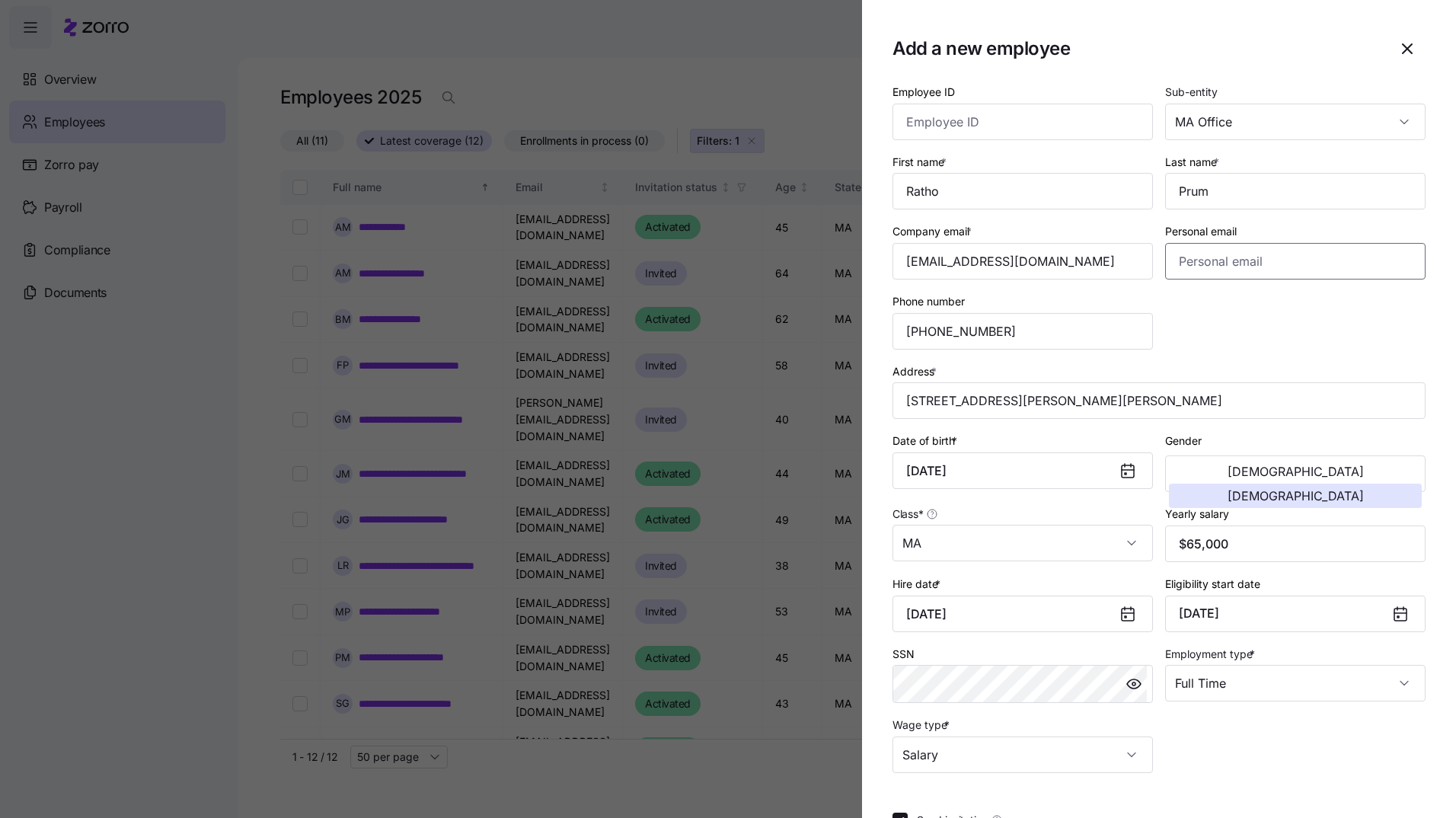
click at [1188, 267] on input "Personal email" at bounding box center [1294, 261] width 260 height 37
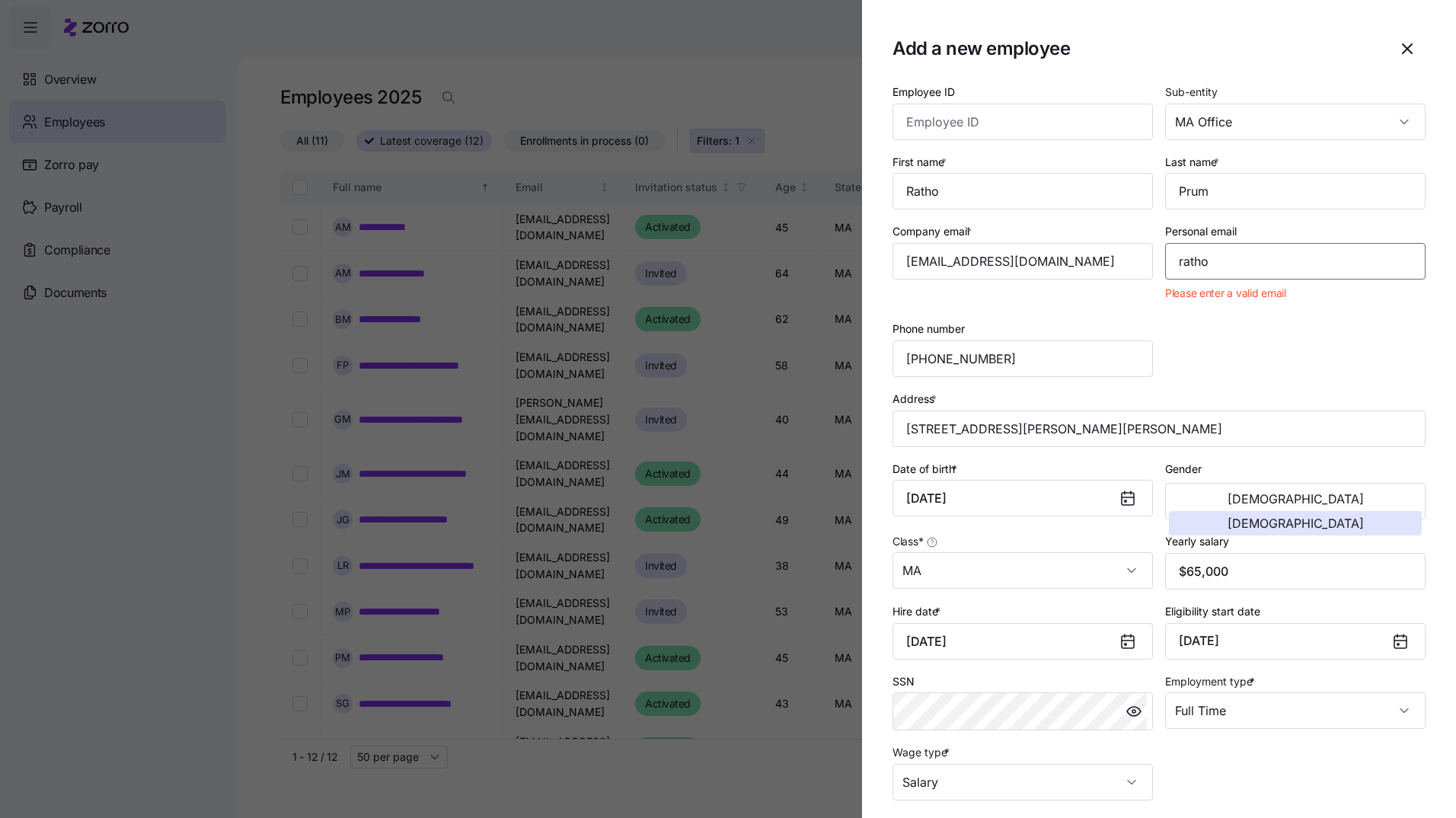
type input "rathoprum@icloud.com"
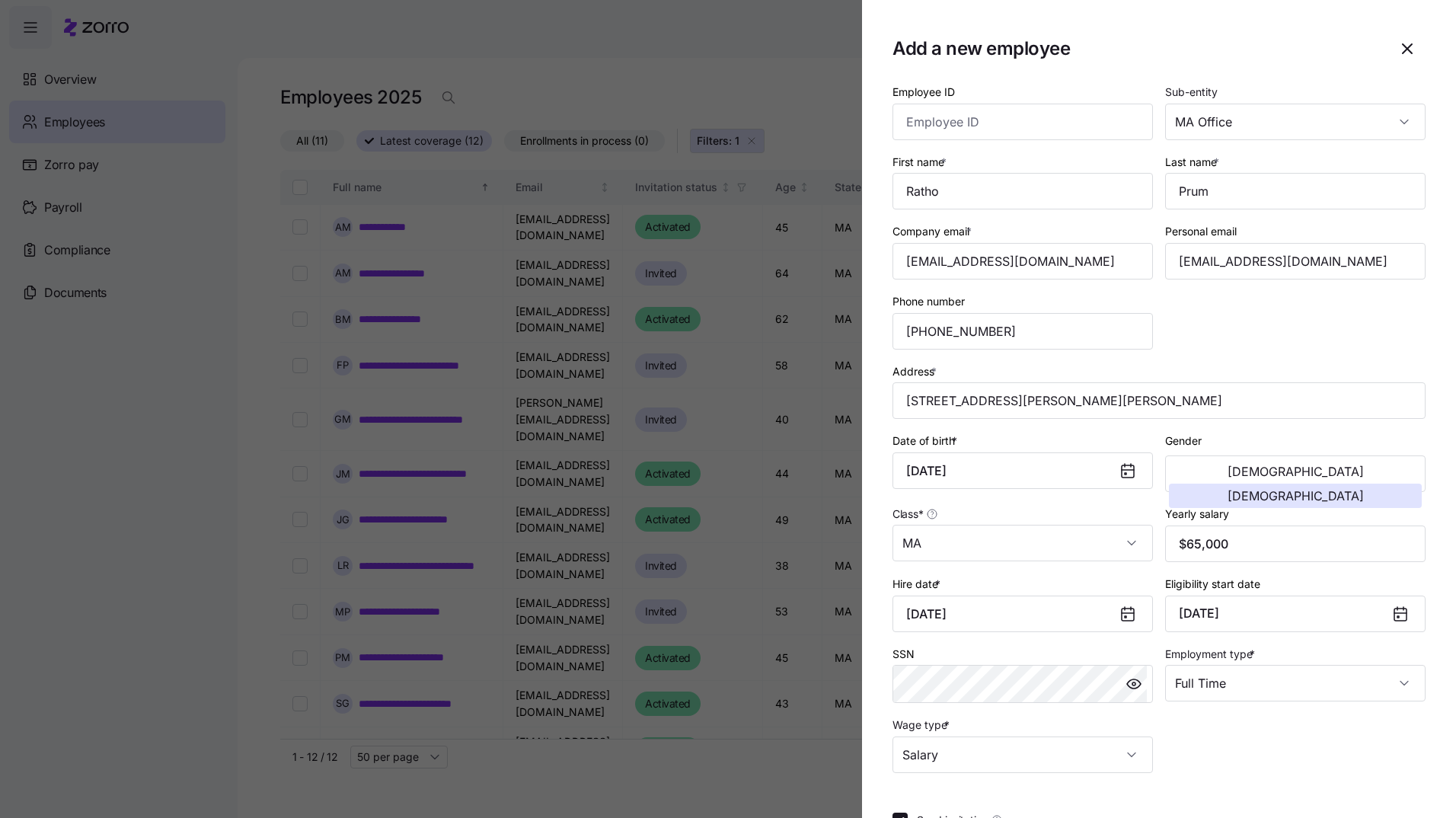
click at [1256, 327] on div "Employee ID Sub-entity MA Office First name * Ratho Last name * Prum Company em…" at bounding box center [1159, 428] width 545 height 703
click at [956, 123] on input "Employee ID" at bounding box center [1022, 122] width 260 height 37
type input "j"
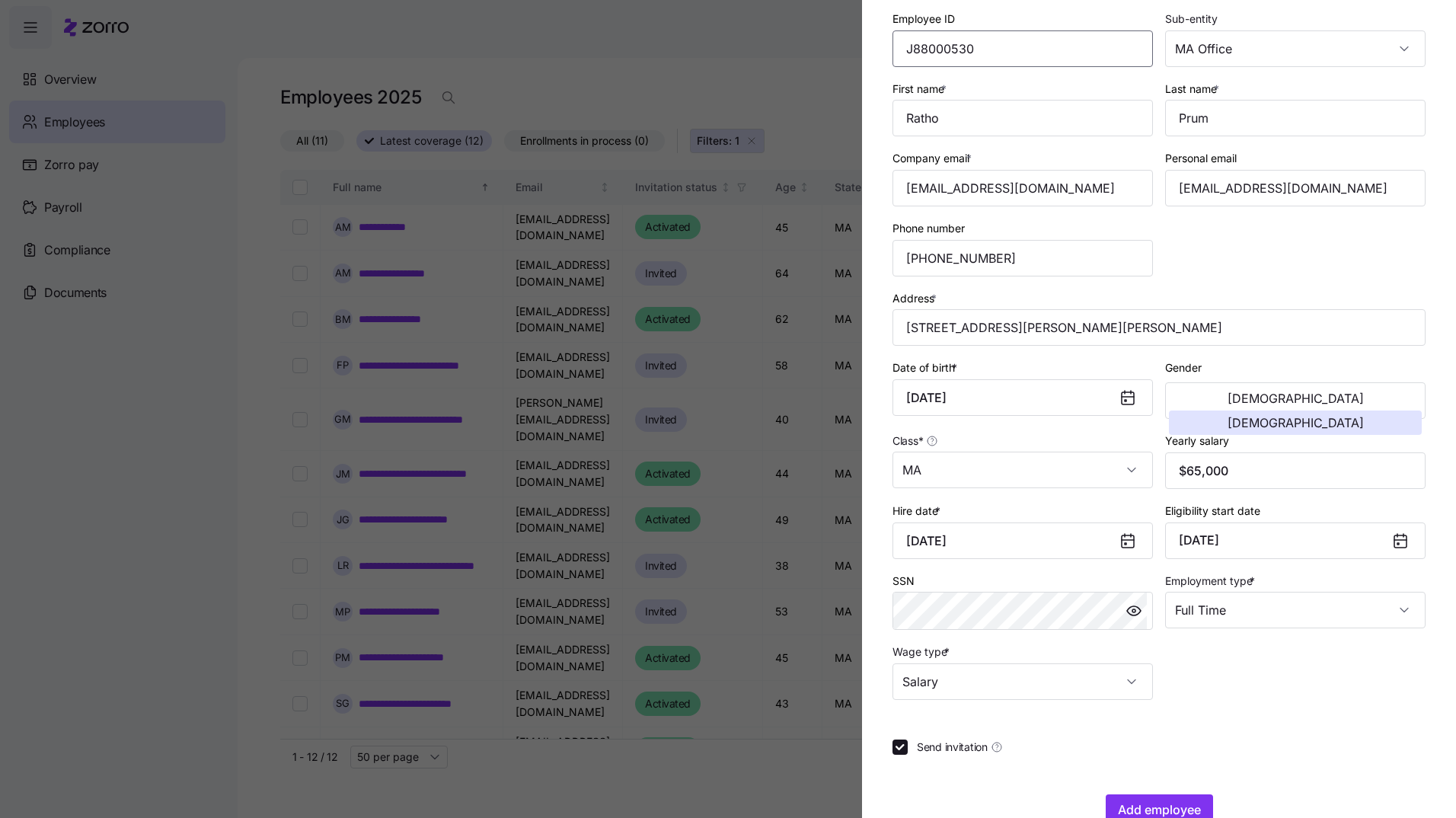
scroll to position [111, 0]
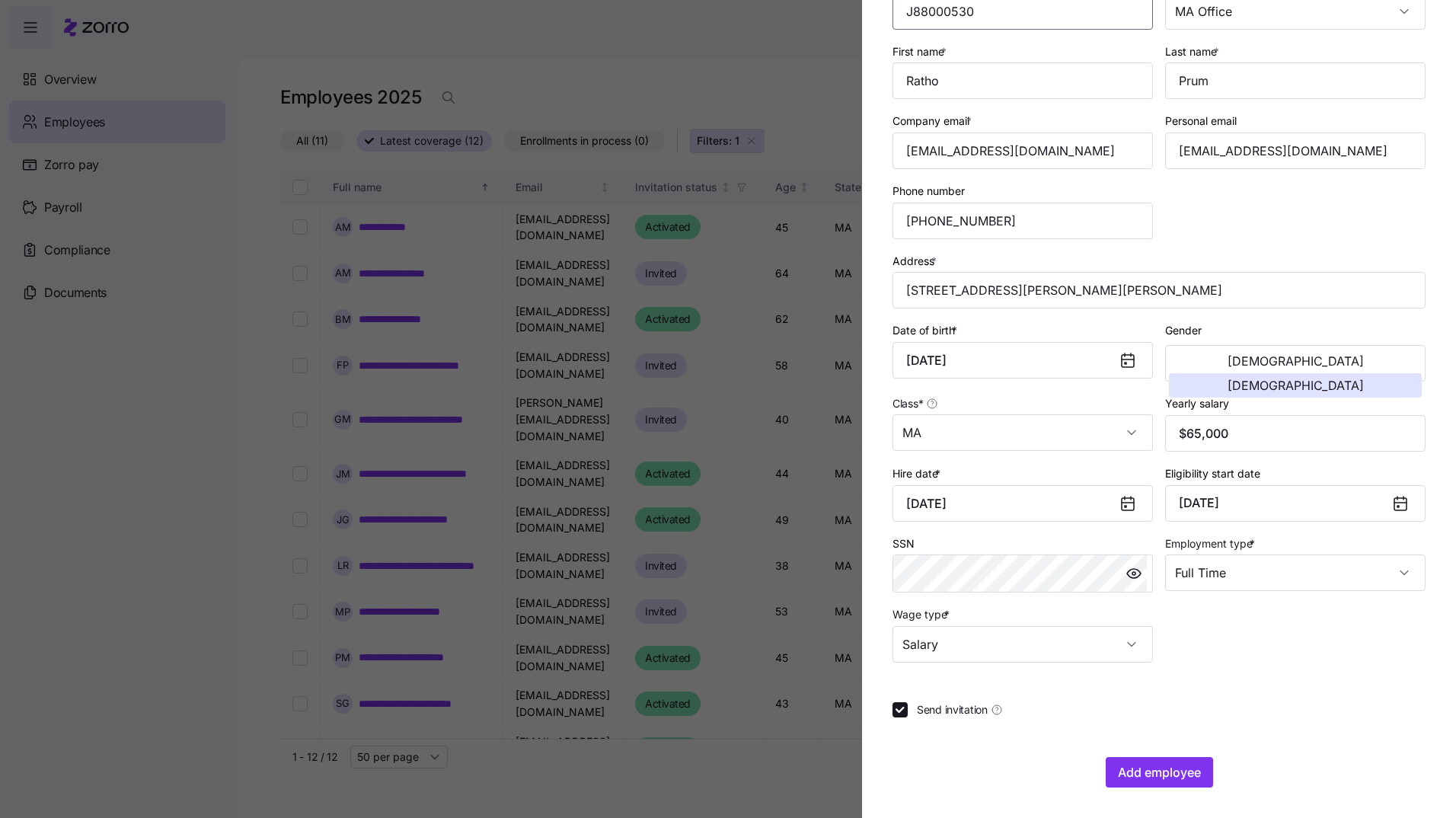
type input "J88000530"
click at [1301, 699] on div "Employee ID J88000530 Sub-entity MA Office First name * Ratho Last name * Prum …" at bounding box center [1158, 380] width 533 height 816
click at [1168, 775] on span "Add employee" at bounding box center [1159, 772] width 83 height 18
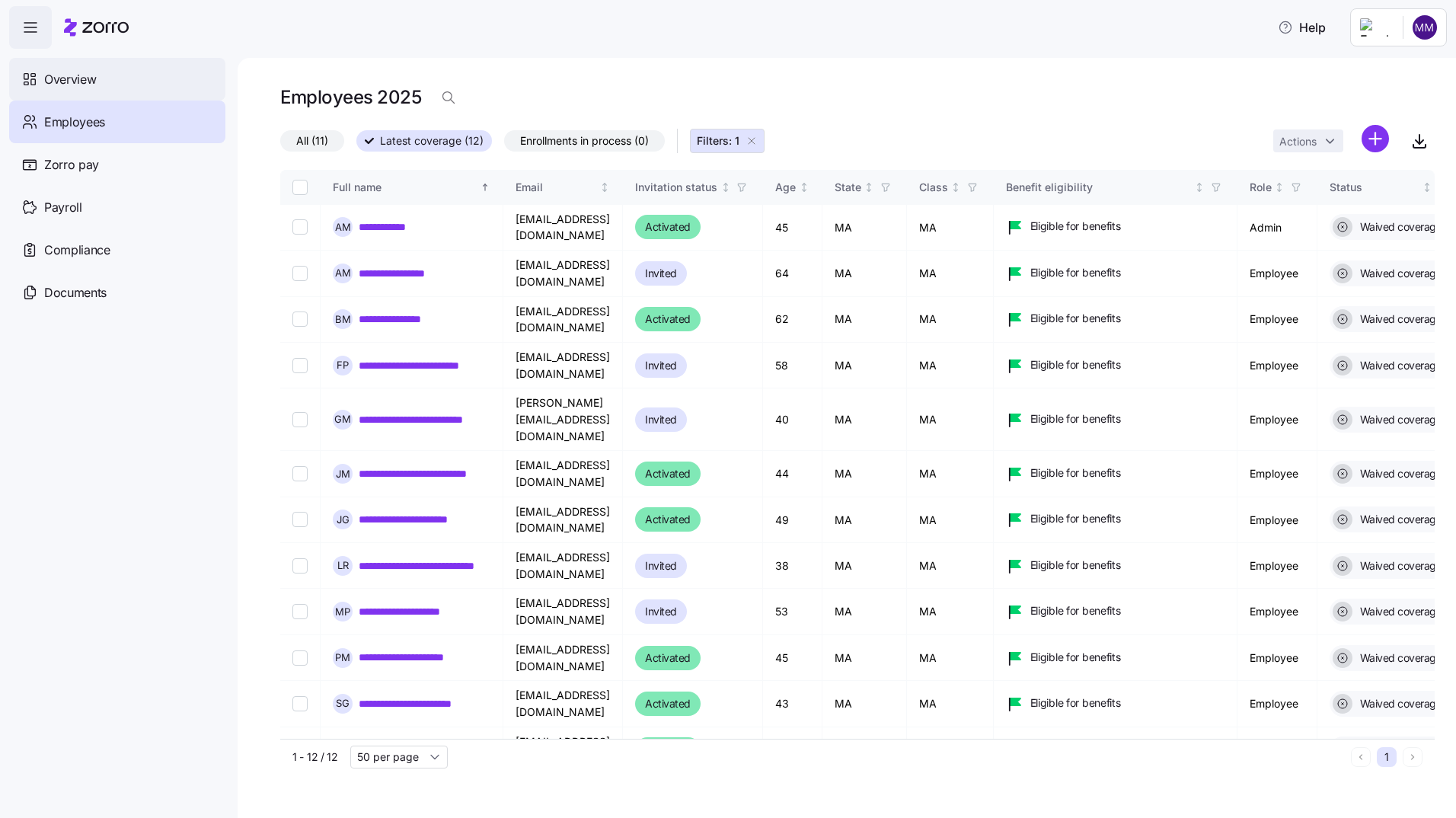
click at [72, 83] on span "Overview" at bounding box center [69, 80] width 52 height 19
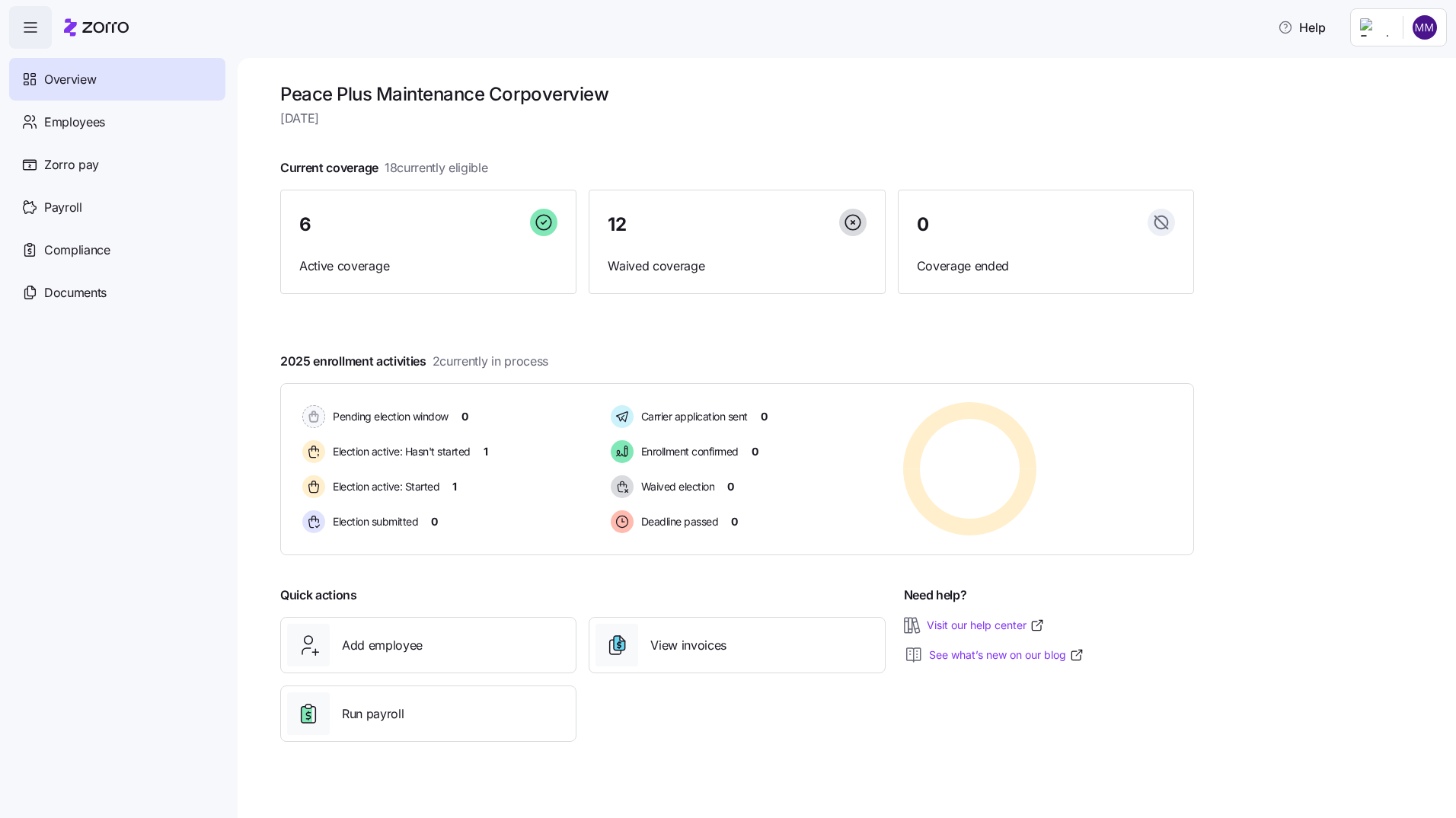
click at [1424, 29] on html "Help Overview Employees Zorro pay Payroll Compliance Documents Peace Plus Maint…" at bounding box center [728, 404] width 1456 height 808
click at [1384, 155] on div "Log out" at bounding box center [1364, 155] width 60 height 17
